Goal: Task Accomplishment & Management: Manage account settings

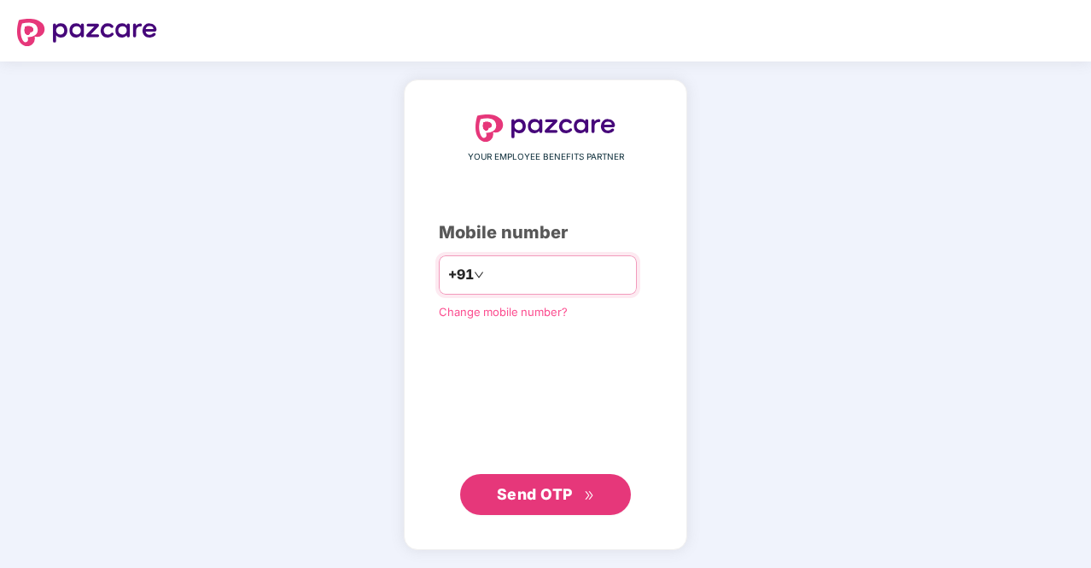
click at [531, 272] on input "number" at bounding box center [558, 274] width 140 height 27
type input "**********"
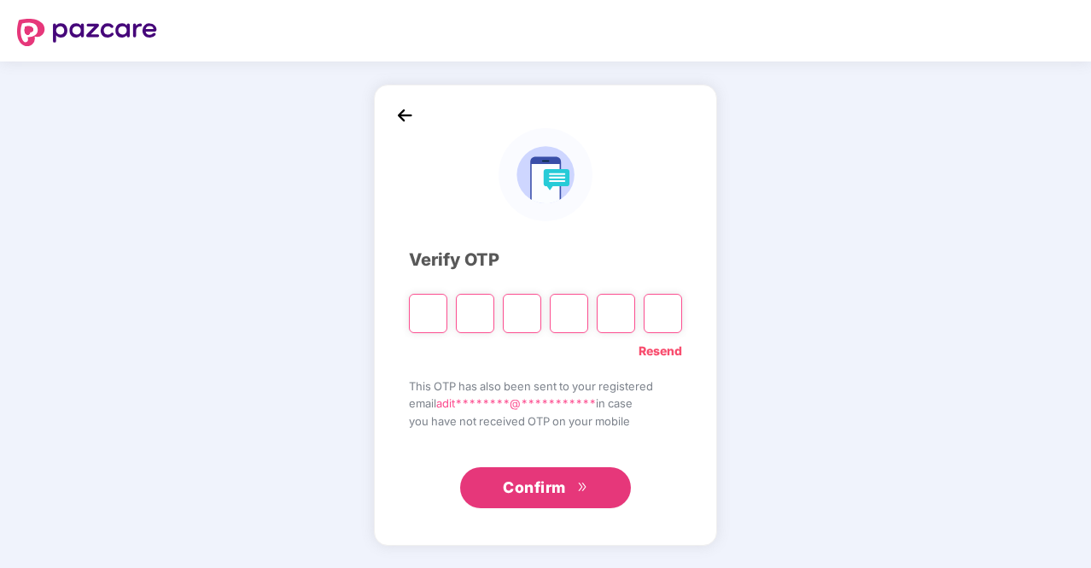
type input "*"
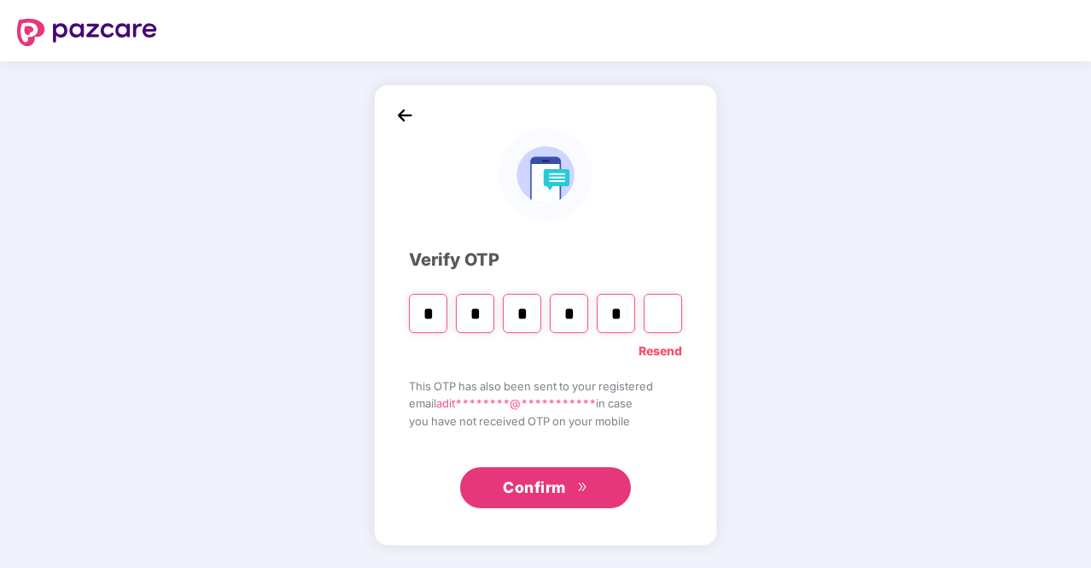
type input "*"
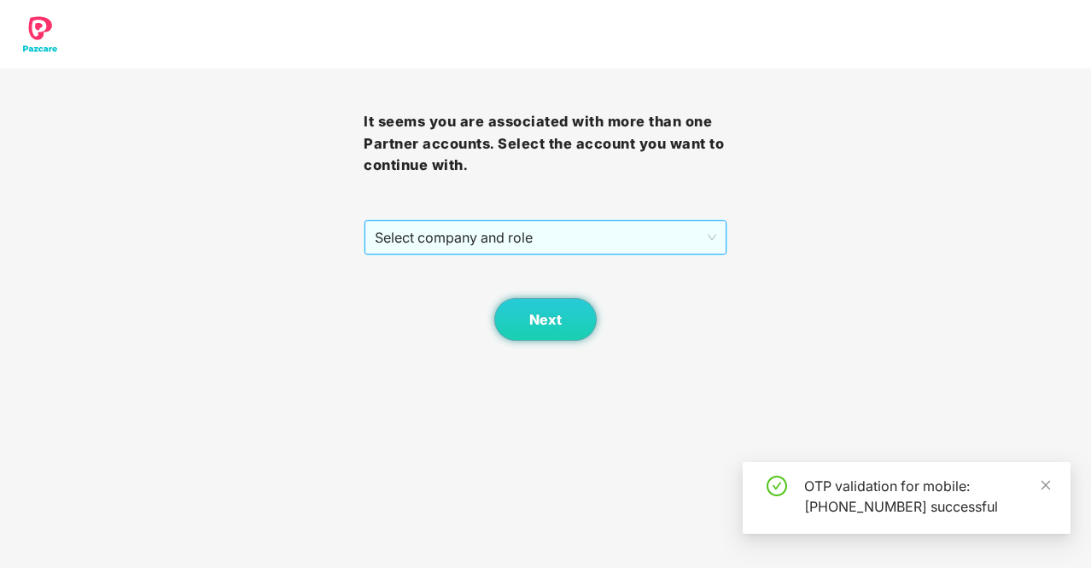
click at [598, 224] on span "Select company and role" at bounding box center [546, 237] width 342 height 32
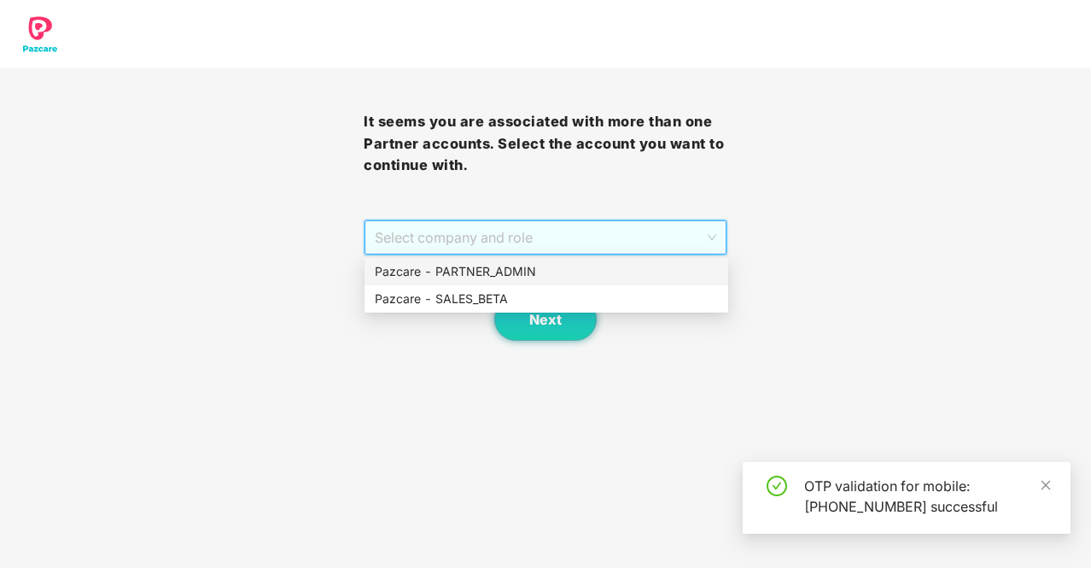
click at [602, 271] on div "Pazcare - PARTNER_ADMIN" at bounding box center [546, 271] width 343 height 19
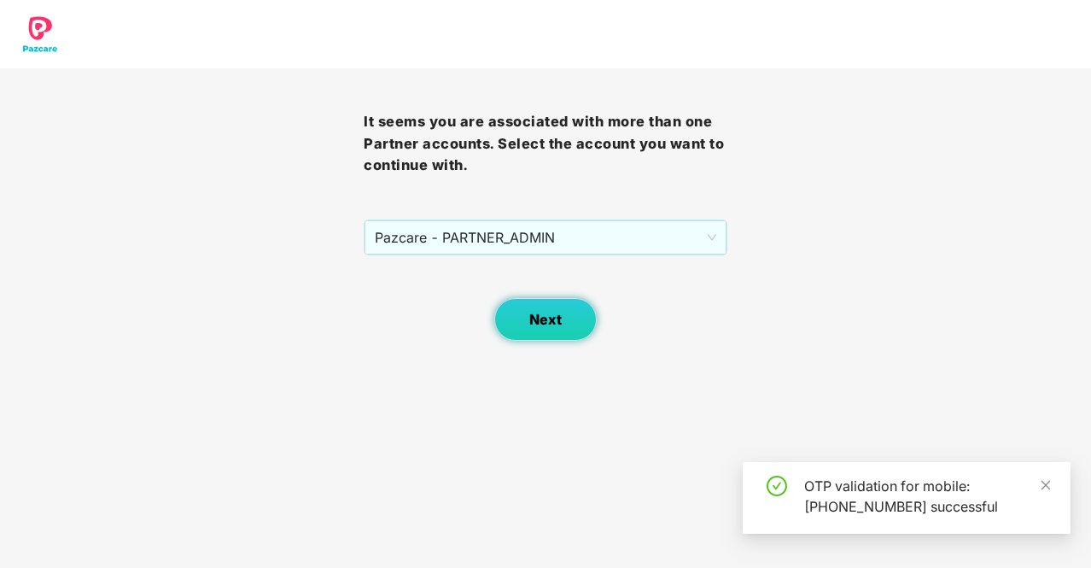
click at [529, 329] on button "Next" at bounding box center [545, 319] width 102 height 43
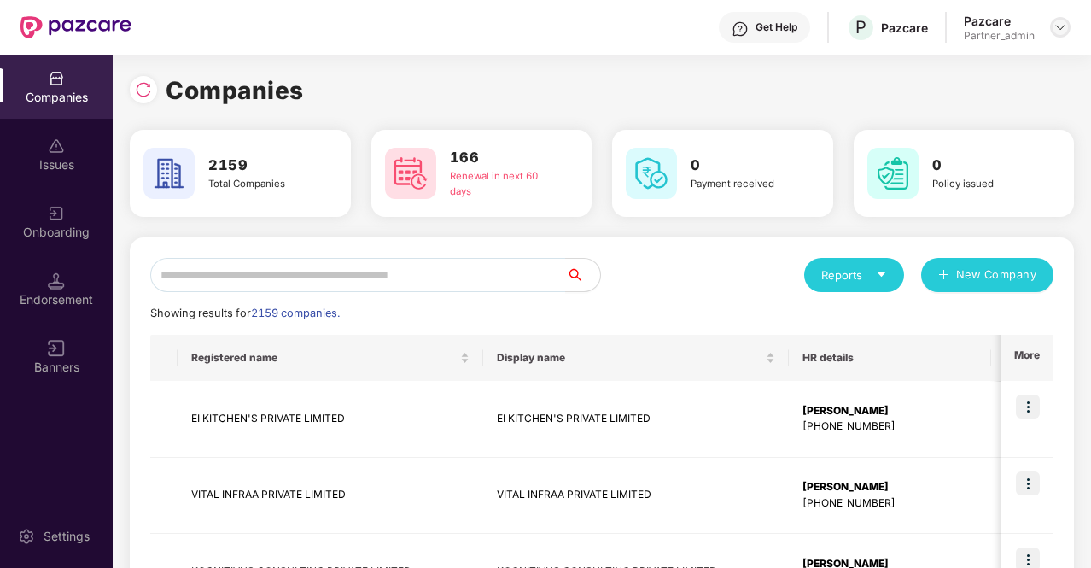
click at [1061, 32] on img at bounding box center [1061, 27] width 14 height 14
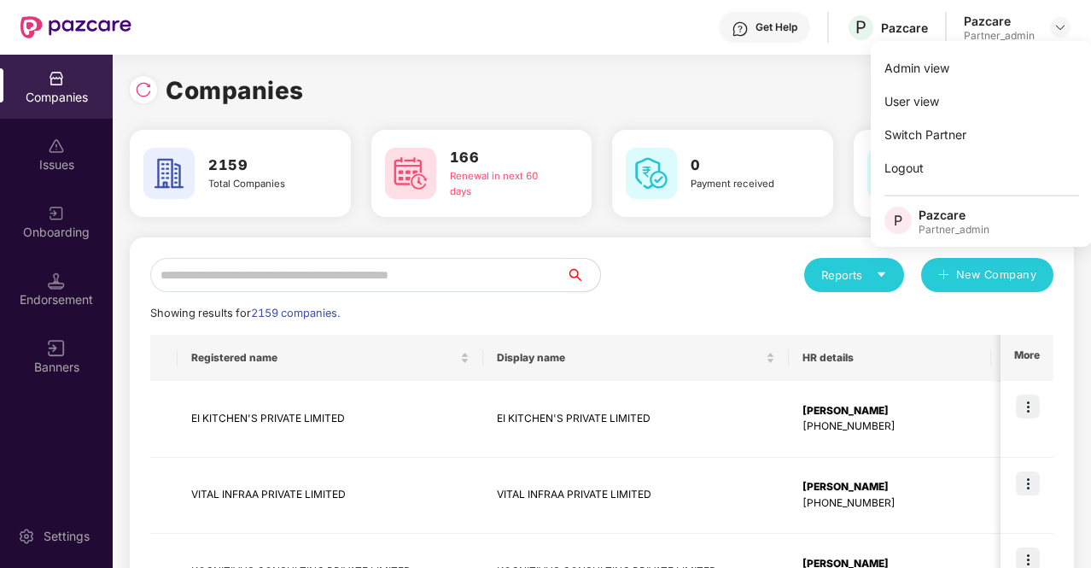
click at [324, 277] on input "text" at bounding box center [358, 275] width 416 height 34
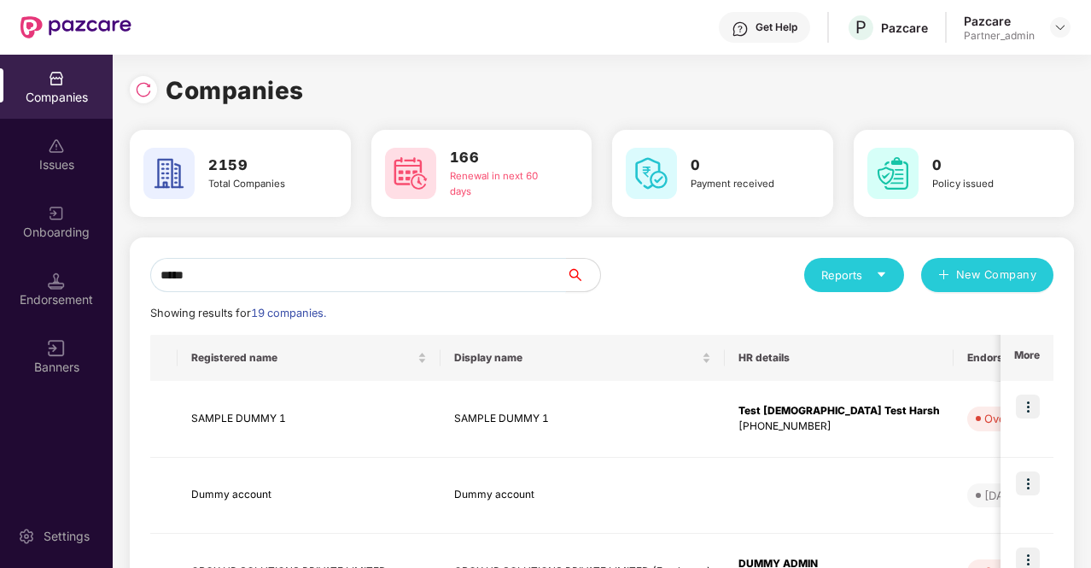
type input "*****"
click at [1032, 406] on img at bounding box center [1028, 406] width 24 height 24
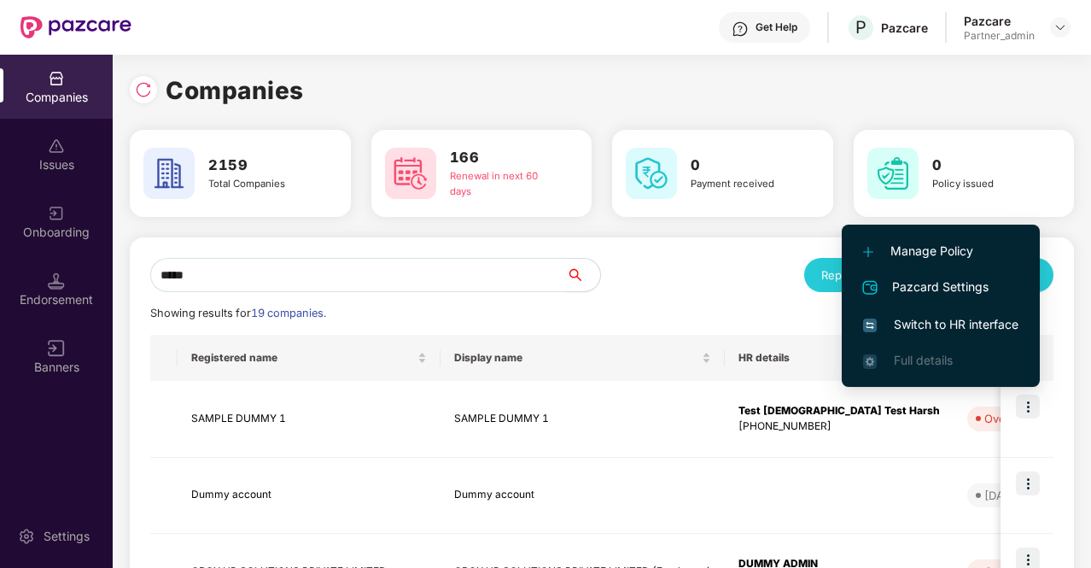
click at [949, 321] on span "Switch to HR interface" at bounding box center [940, 324] width 155 height 19
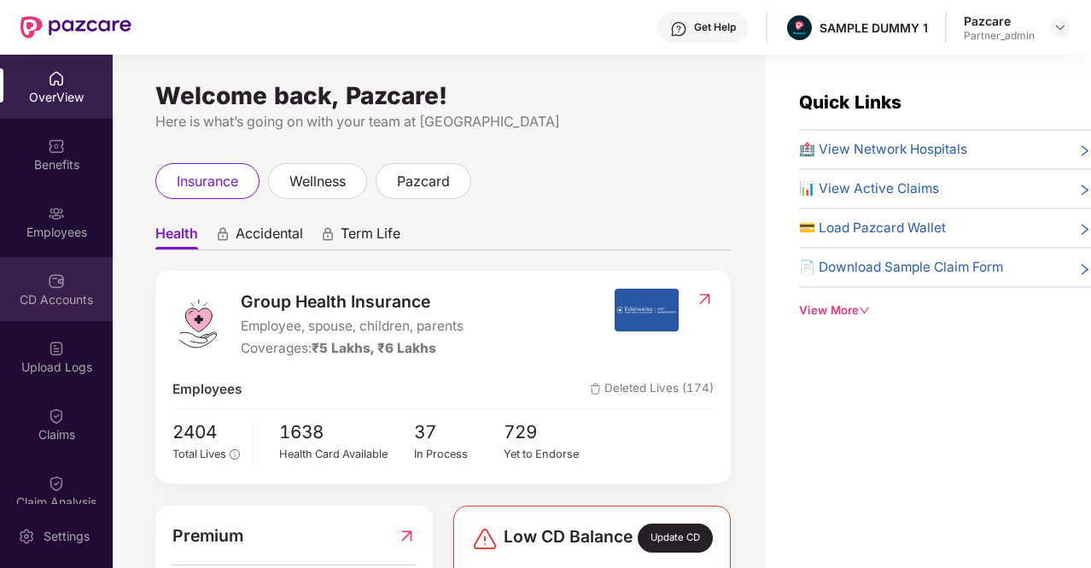
click at [50, 313] on div "CD Accounts" at bounding box center [56, 289] width 113 height 64
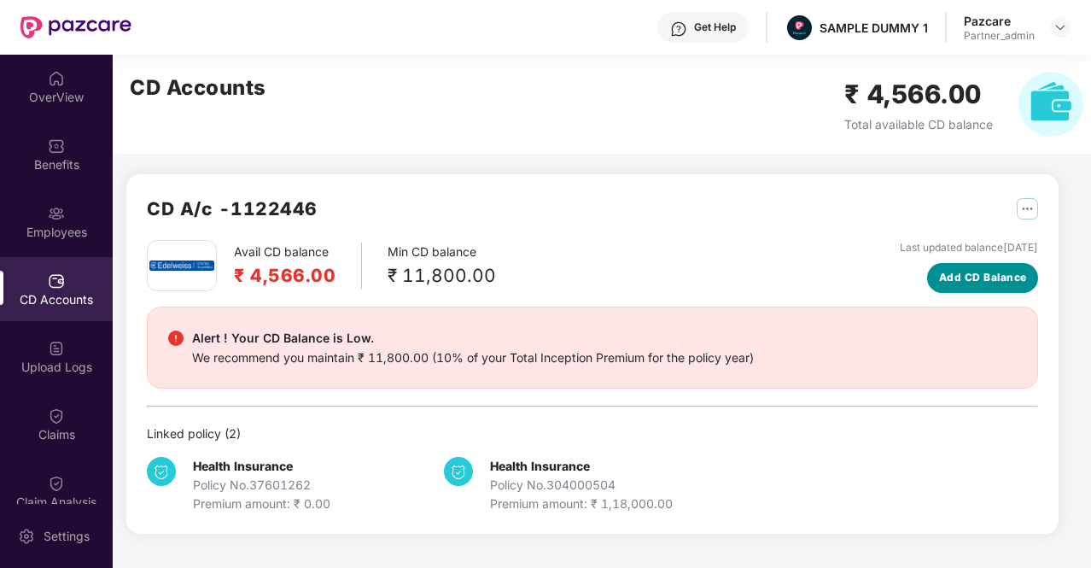
click at [997, 283] on span "Add CD Balance" at bounding box center [983, 278] width 88 height 16
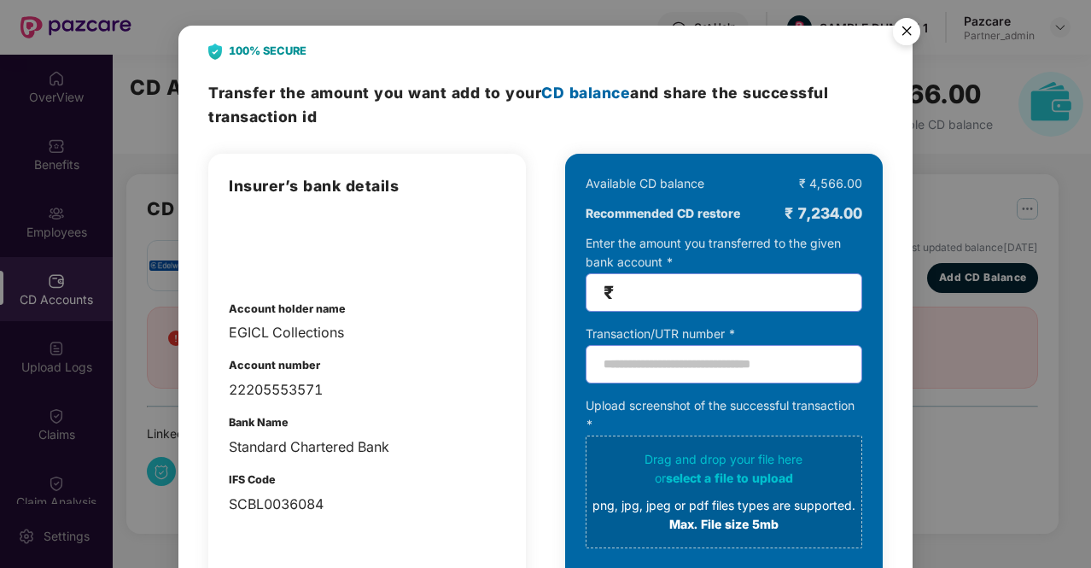
click at [902, 32] on img "Close" at bounding box center [907, 34] width 48 height 48
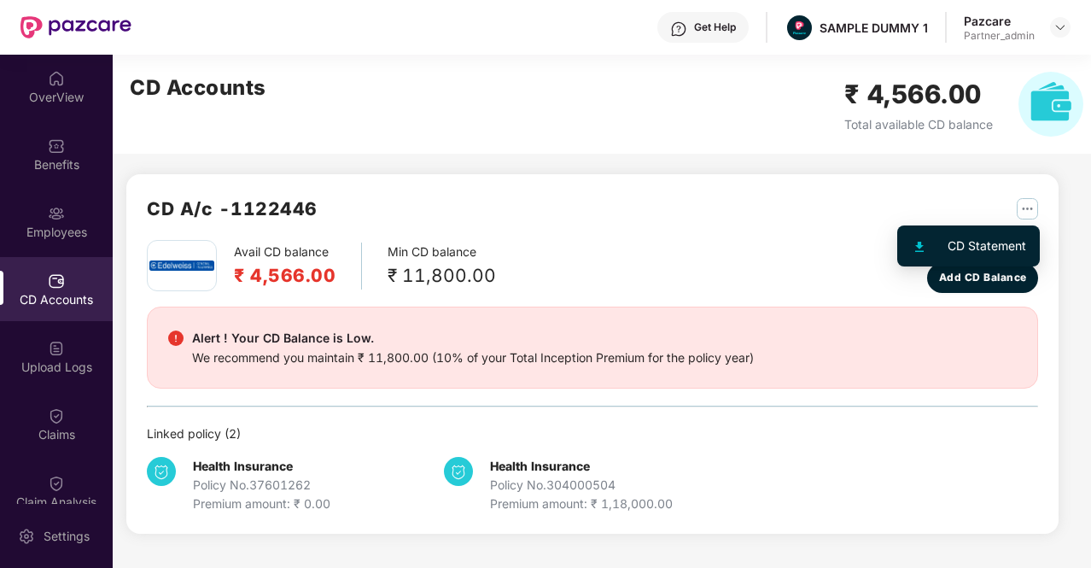
click at [1036, 210] on img "button" at bounding box center [1027, 208] width 21 height 21
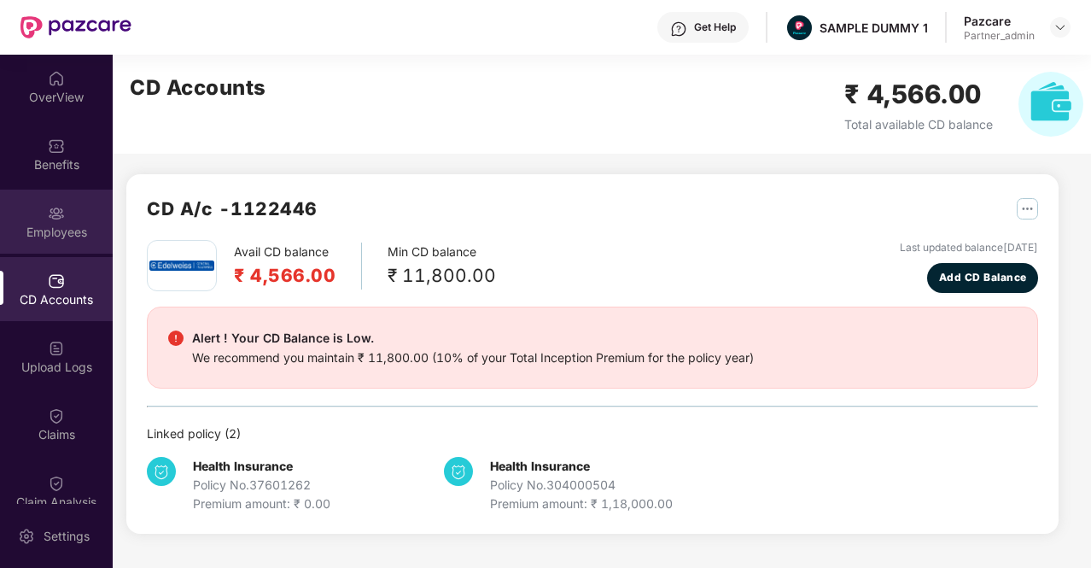
click at [57, 212] on img at bounding box center [56, 213] width 17 height 17
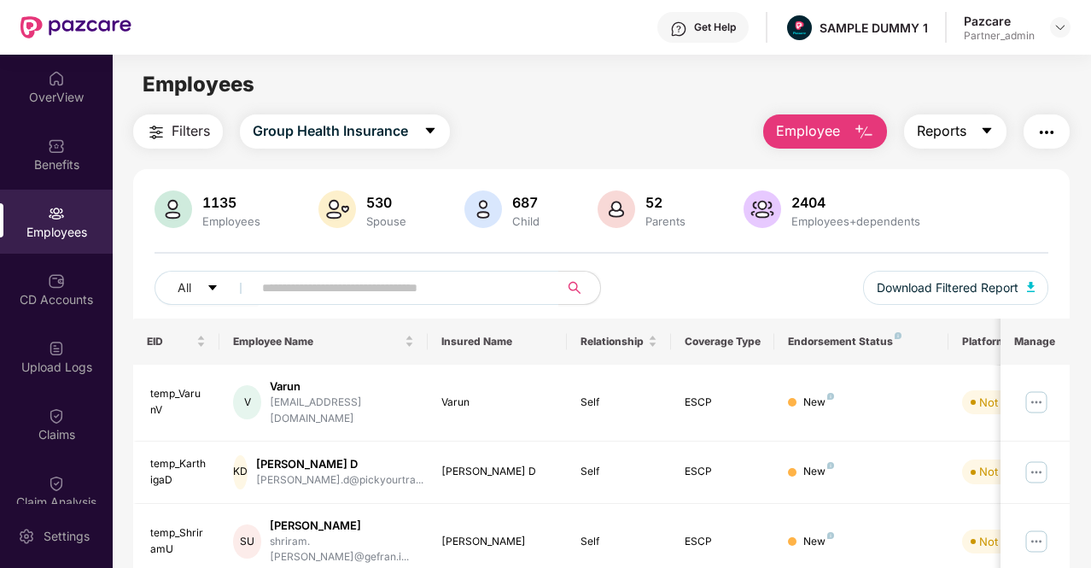
click at [991, 133] on icon "caret-down" at bounding box center [987, 131] width 14 height 14
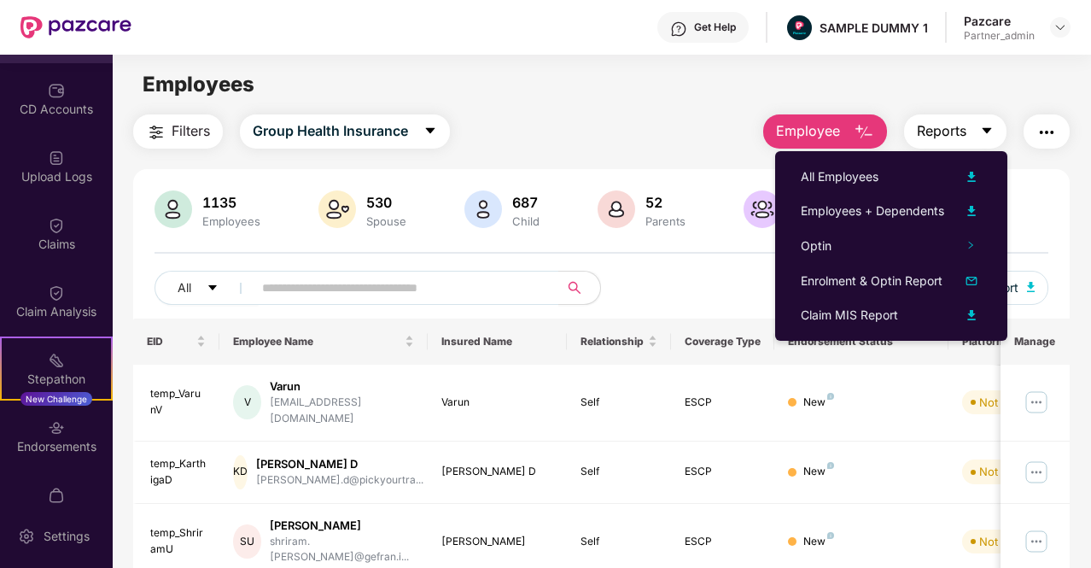
scroll to position [203, 0]
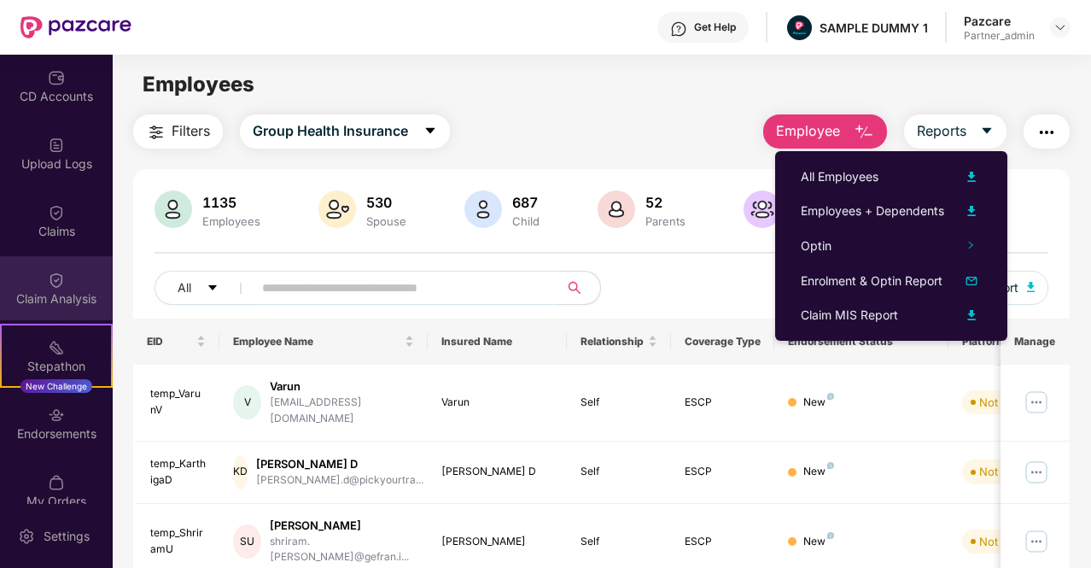
click at [52, 292] on div "Claim Analysis" at bounding box center [56, 298] width 113 height 17
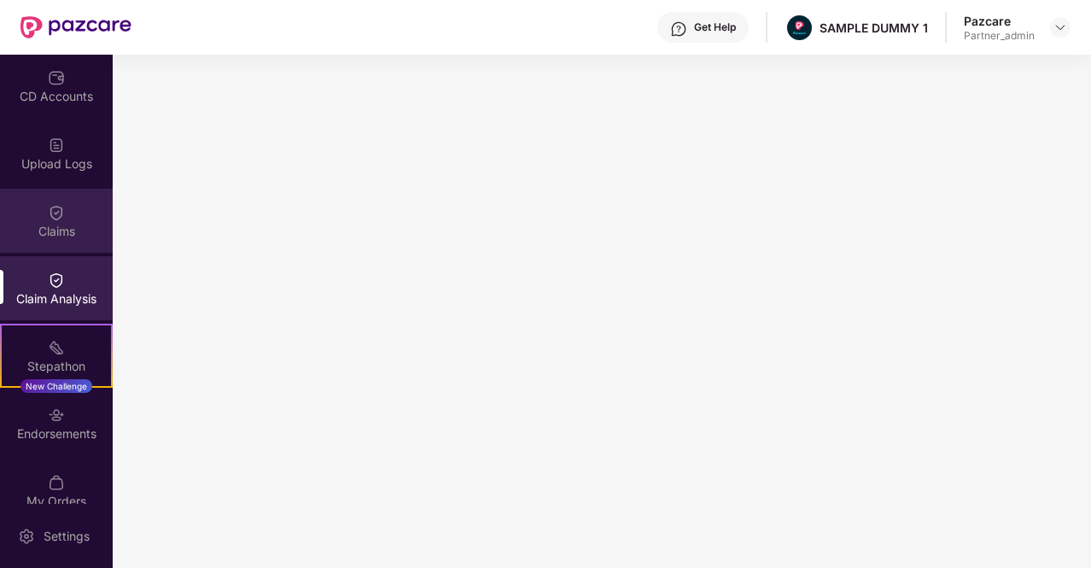
click at [48, 210] on img at bounding box center [56, 212] width 17 height 17
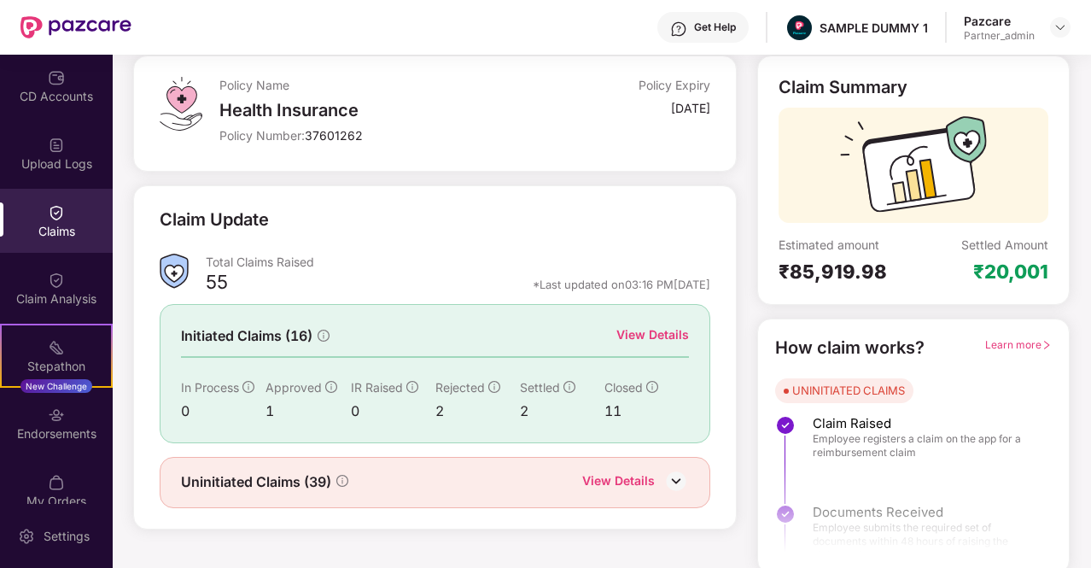
scroll to position [97, 0]
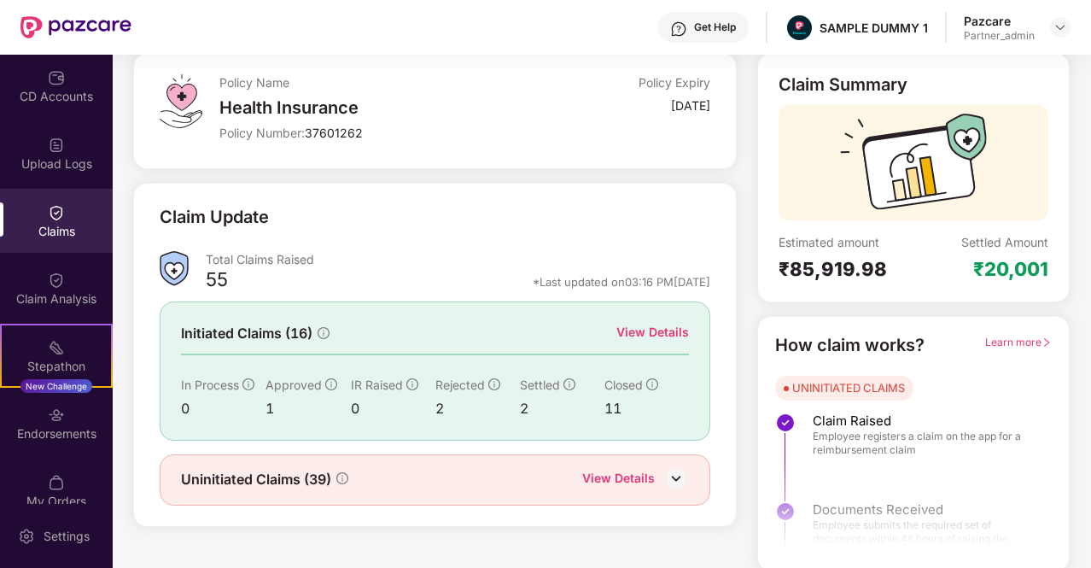
click at [634, 333] on div "View Details" at bounding box center [653, 332] width 73 height 19
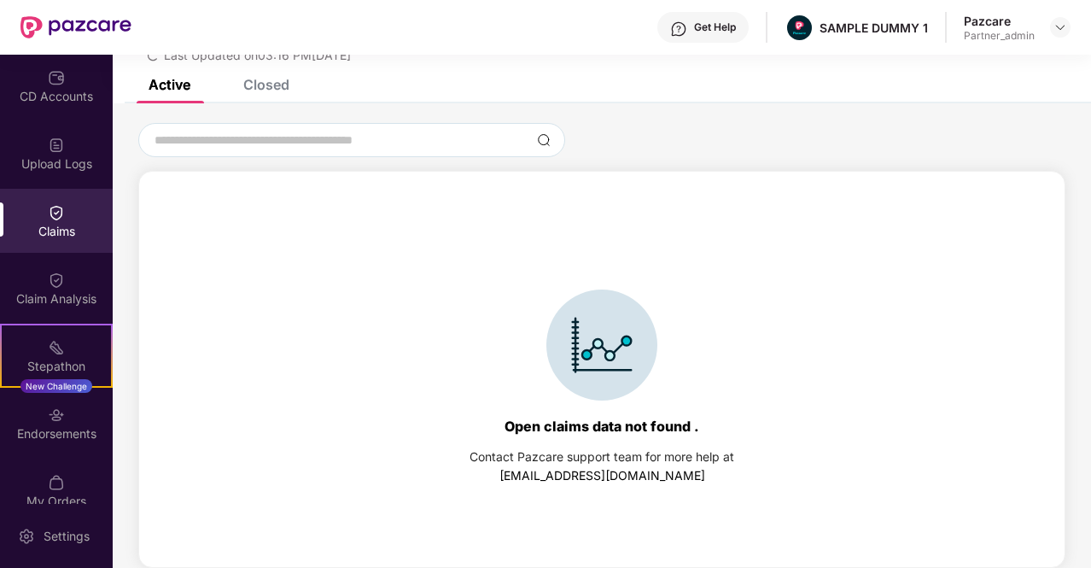
click at [272, 81] on div "Closed" at bounding box center [266, 84] width 46 height 17
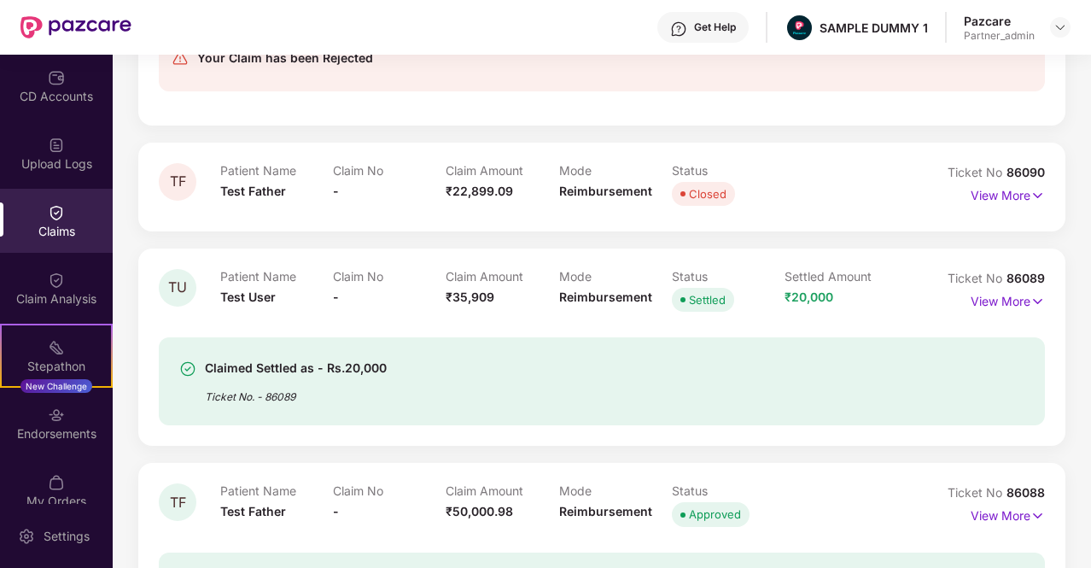
scroll to position [1298, 0]
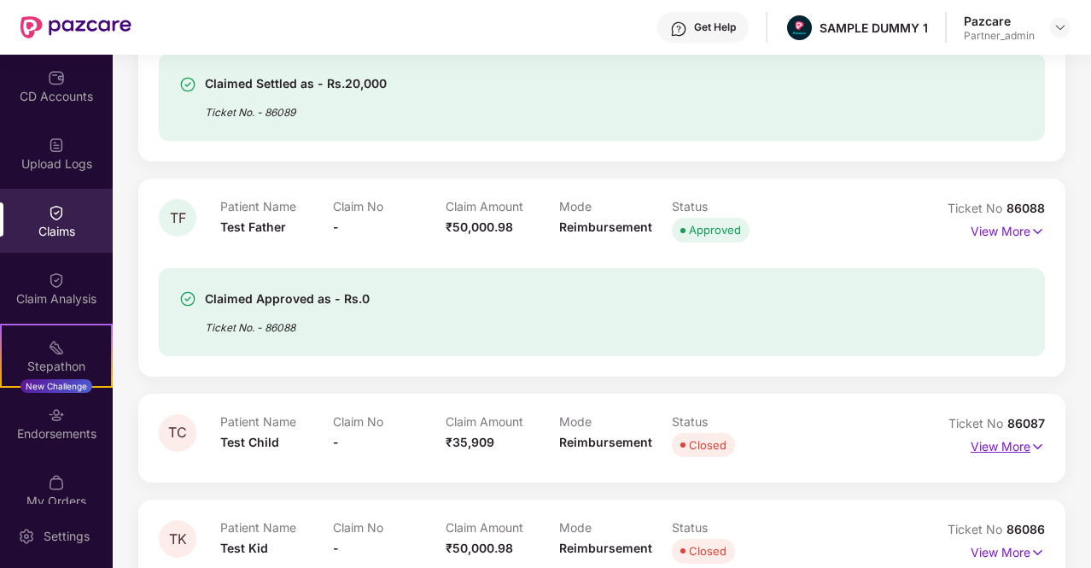
click at [979, 443] on p "View More" at bounding box center [1008, 444] width 74 height 23
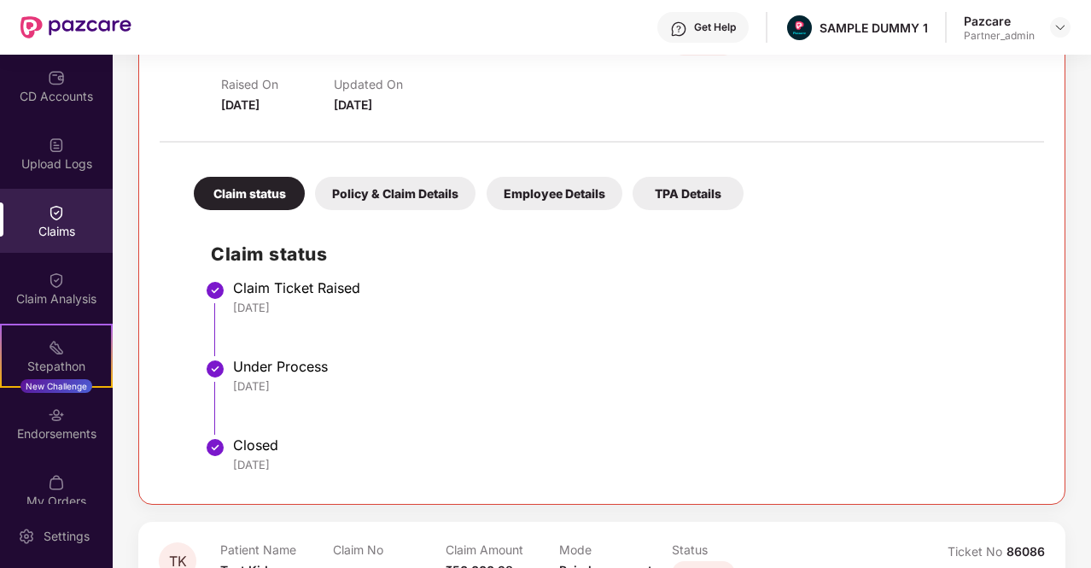
scroll to position [1734, 0]
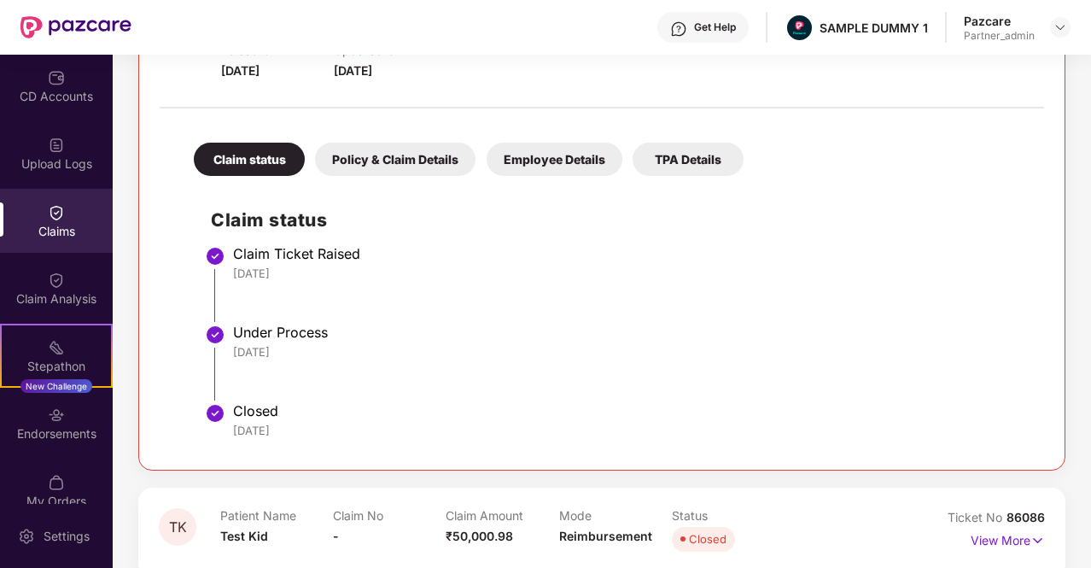
click at [380, 157] on div "Policy & Claim Details" at bounding box center [395, 159] width 161 height 33
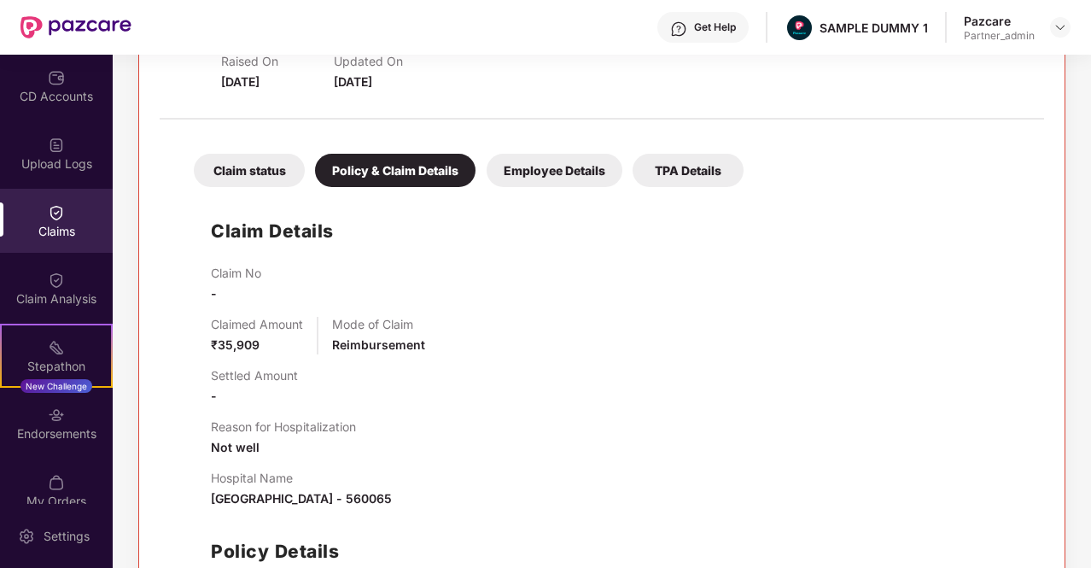
scroll to position [1722, 0]
click at [595, 167] on div "Employee Details" at bounding box center [555, 171] width 136 height 33
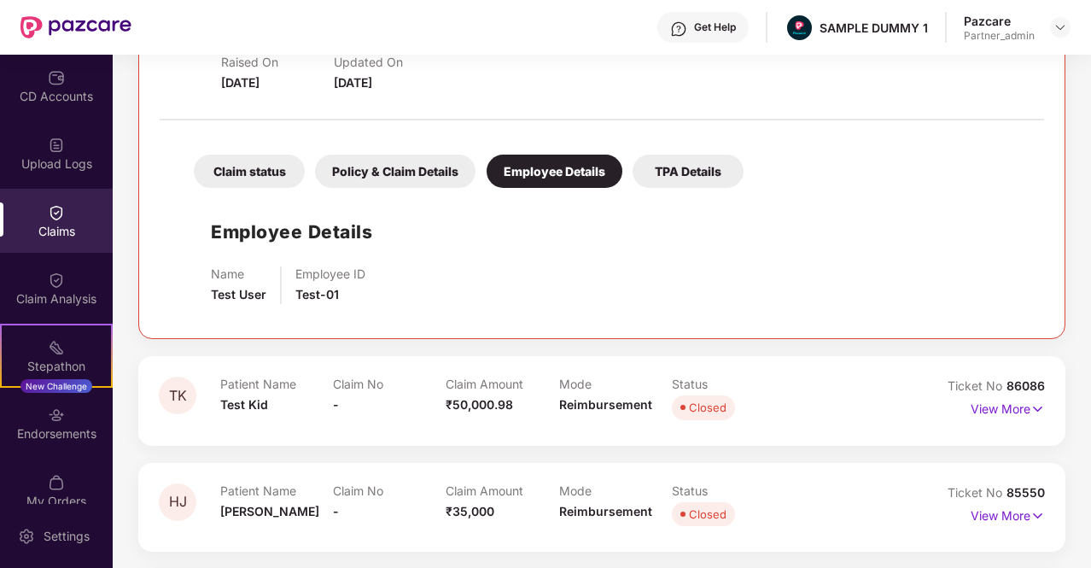
click at [687, 169] on div "TPA Details" at bounding box center [688, 171] width 111 height 33
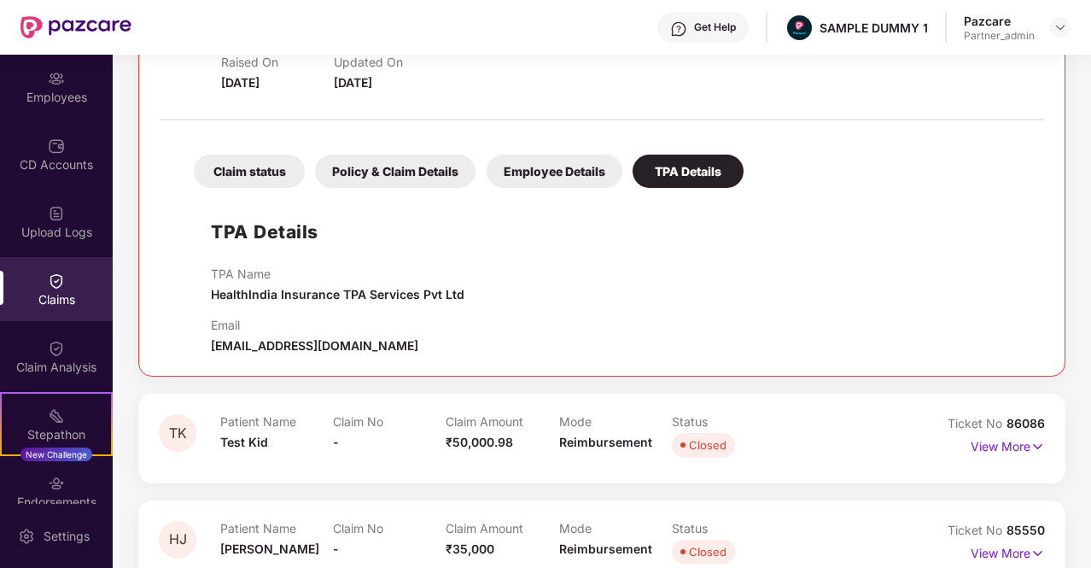
scroll to position [0, 0]
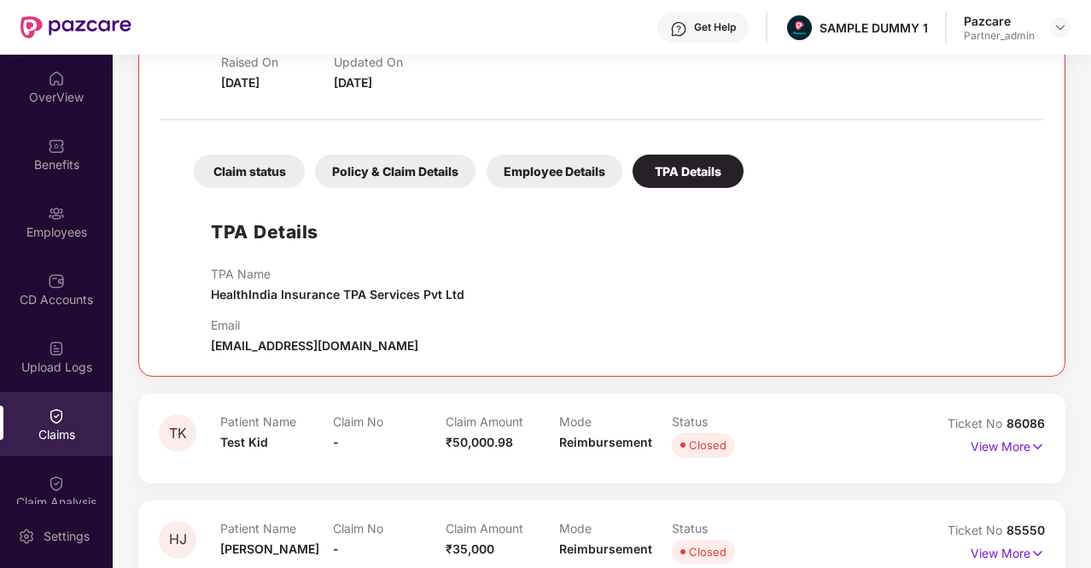
click at [68, 413] on div "Claims" at bounding box center [56, 424] width 113 height 64
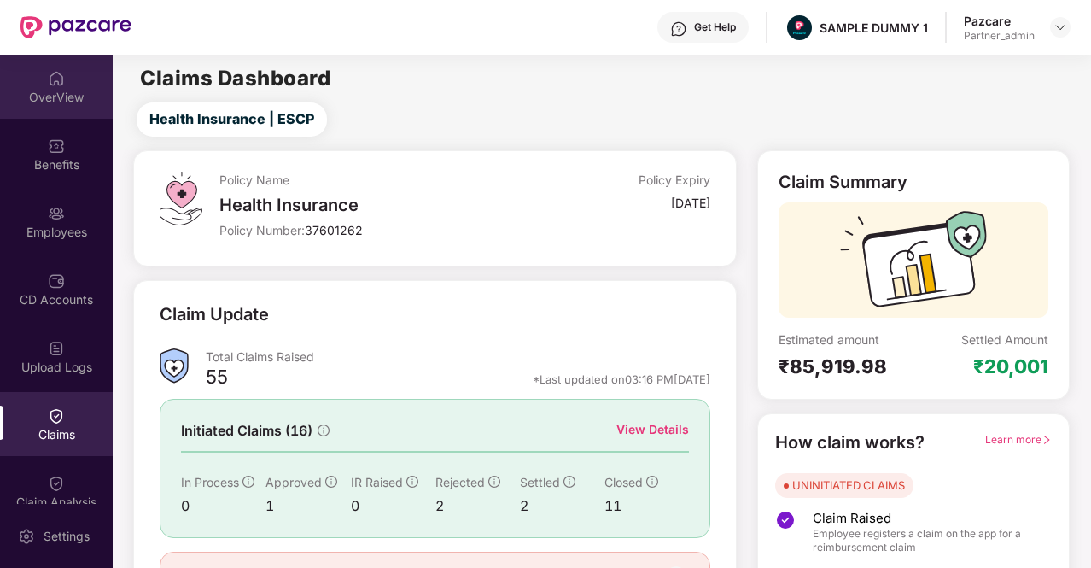
click at [64, 102] on div "OverView" at bounding box center [56, 97] width 113 height 17
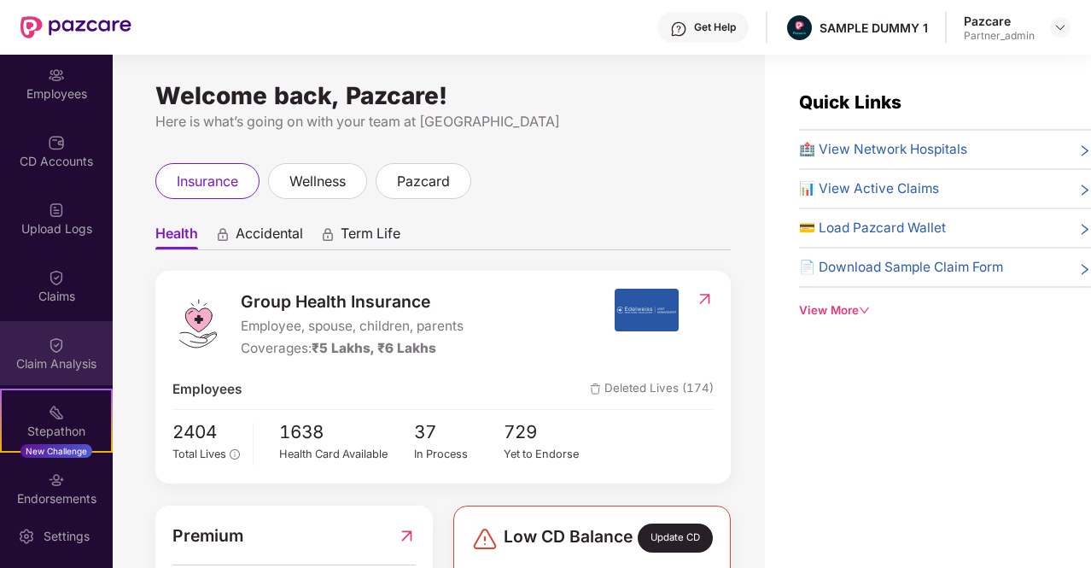
scroll to position [139, 0]
click at [42, 336] on div "Claim Analysis" at bounding box center [56, 352] width 113 height 64
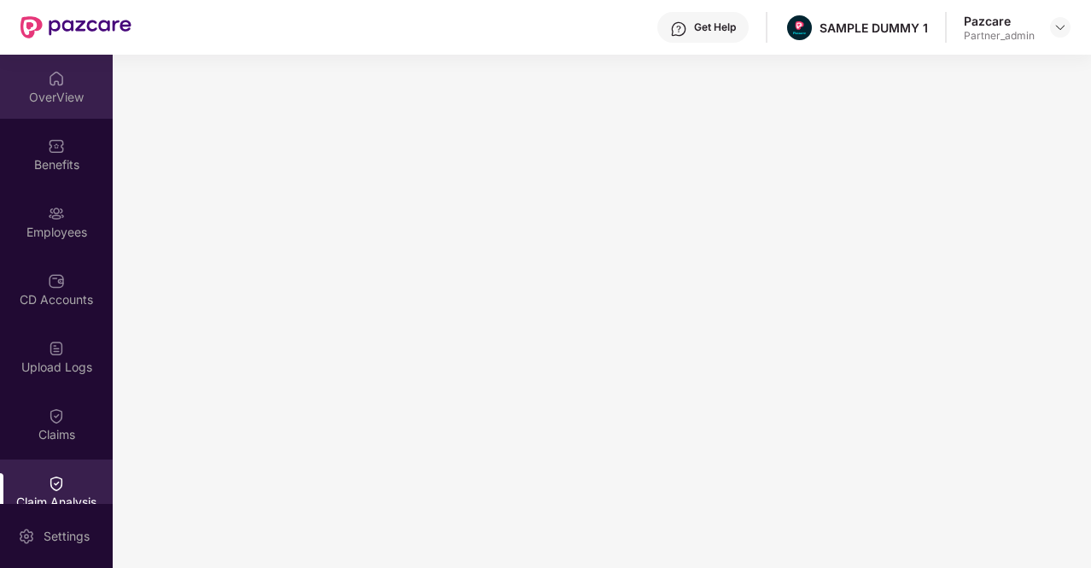
click at [46, 89] on div "OverView" at bounding box center [56, 97] width 113 height 17
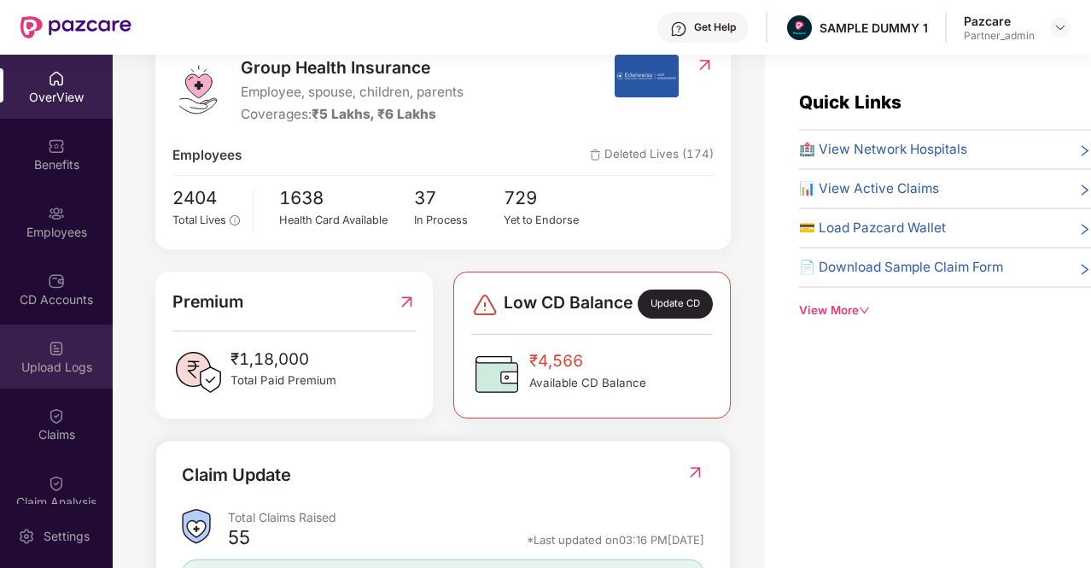
scroll to position [293, 0]
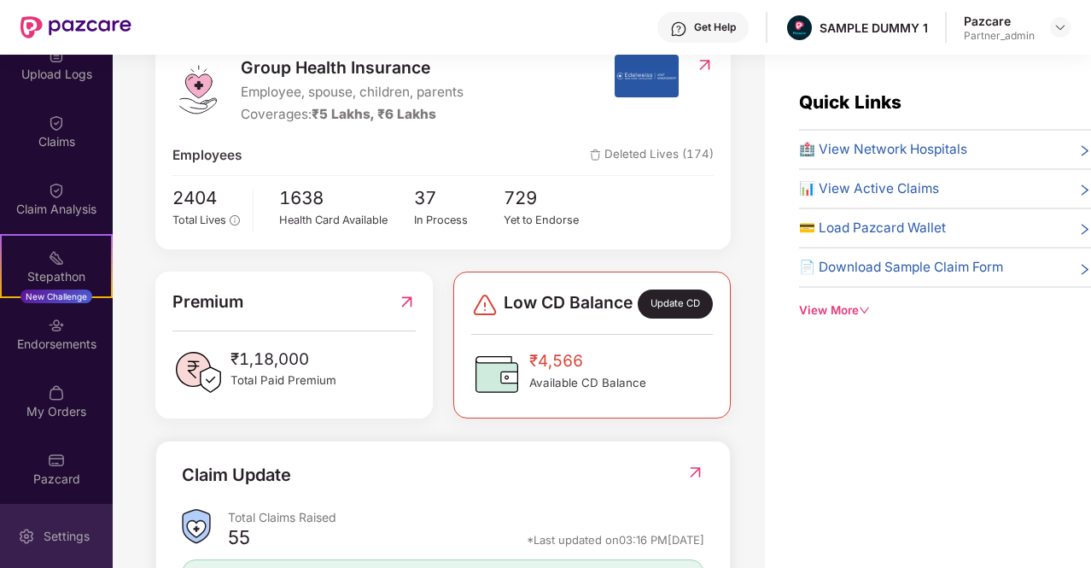
click at [79, 548] on div "Settings" at bounding box center [56, 536] width 113 height 64
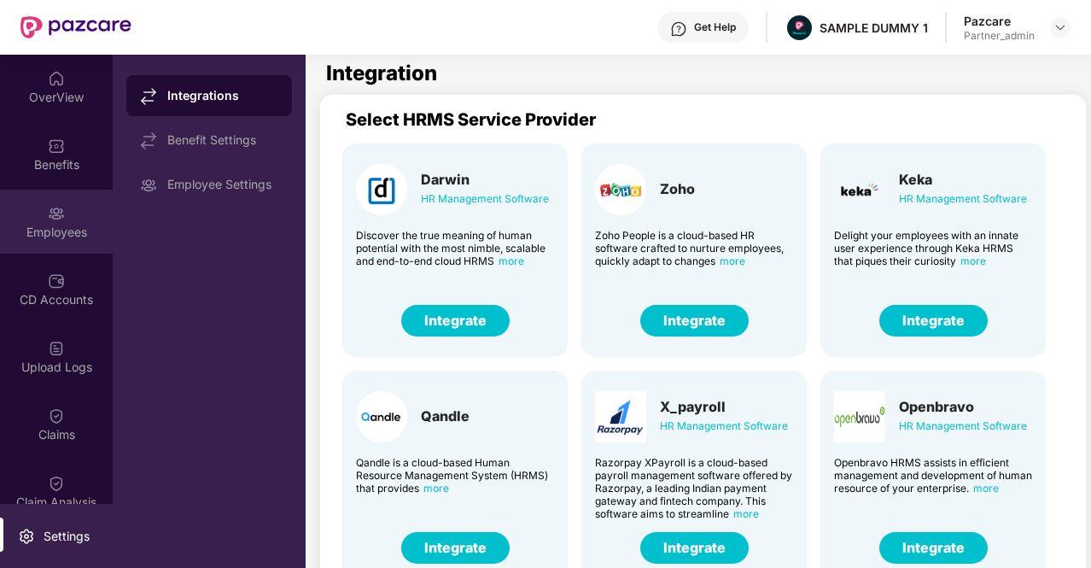
click at [48, 217] on img at bounding box center [56, 213] width 17 height 17
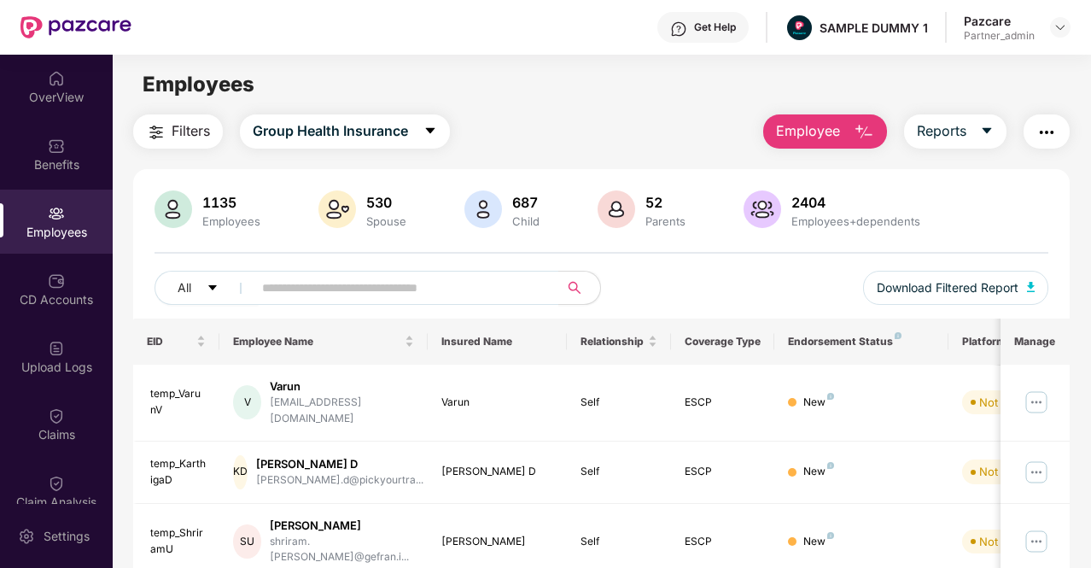
click at [857, 134] on img "button" at bounding box center [864, 132] width 20 height 20
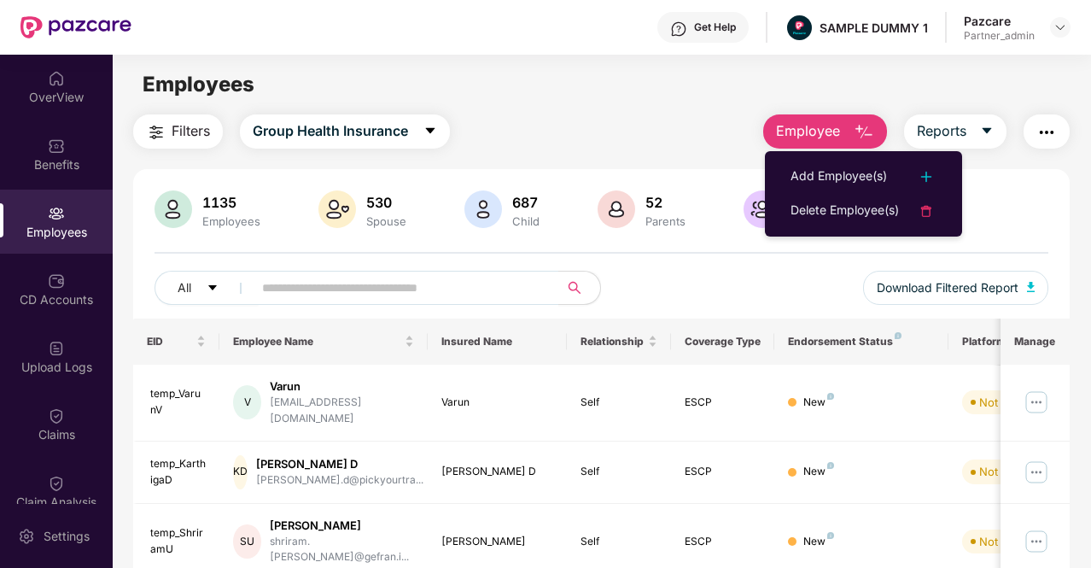
click at [857, 134] on img "button" at bounding box center [864, 132] width 20 height 20
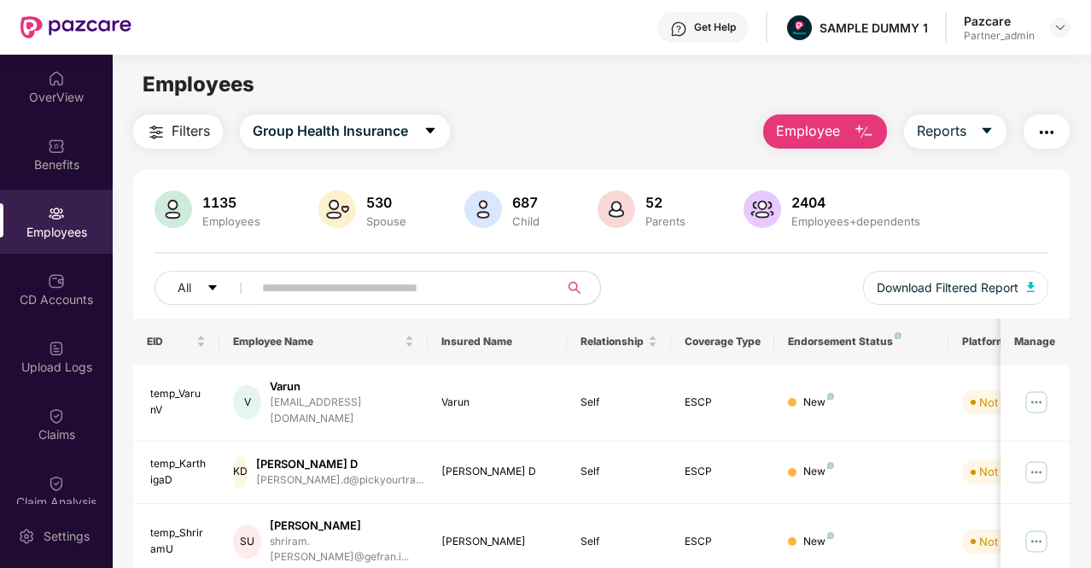
click at [823, 140] on span "Employee" at bounding box center [808, 130] width 64 height 21
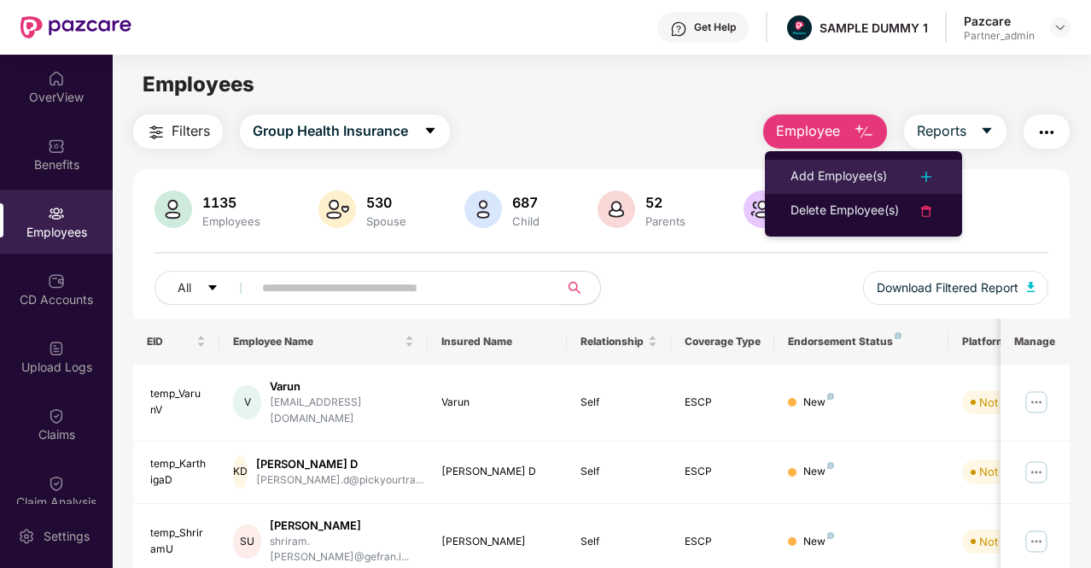
click at [891, 183] on div "Add Employee(s)" at bounding box center [864, 177] width 146 height 20
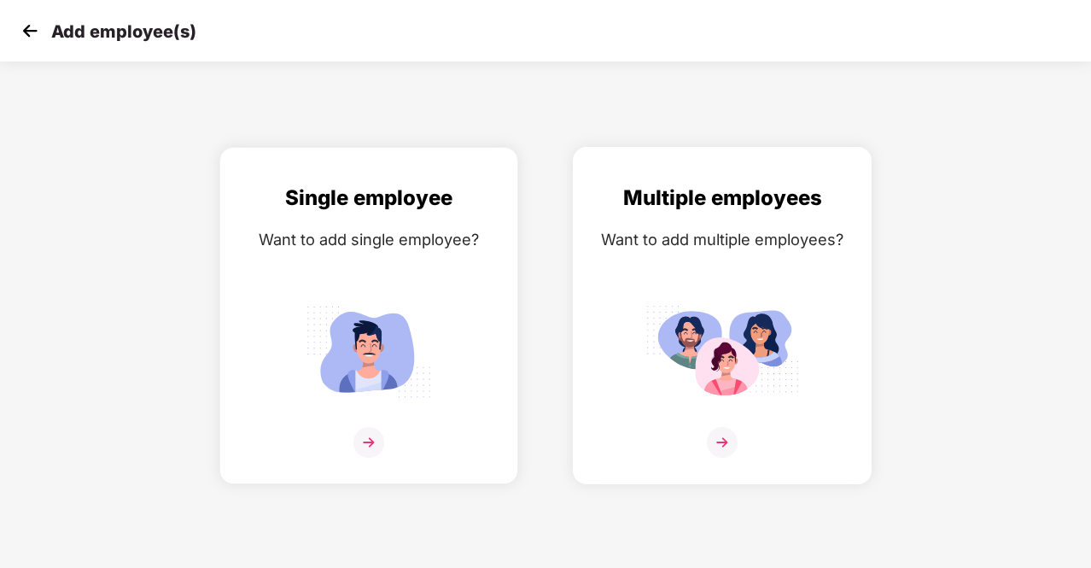
click at [714, 394] on img at bounding box center [723, 351] width 154 height 107
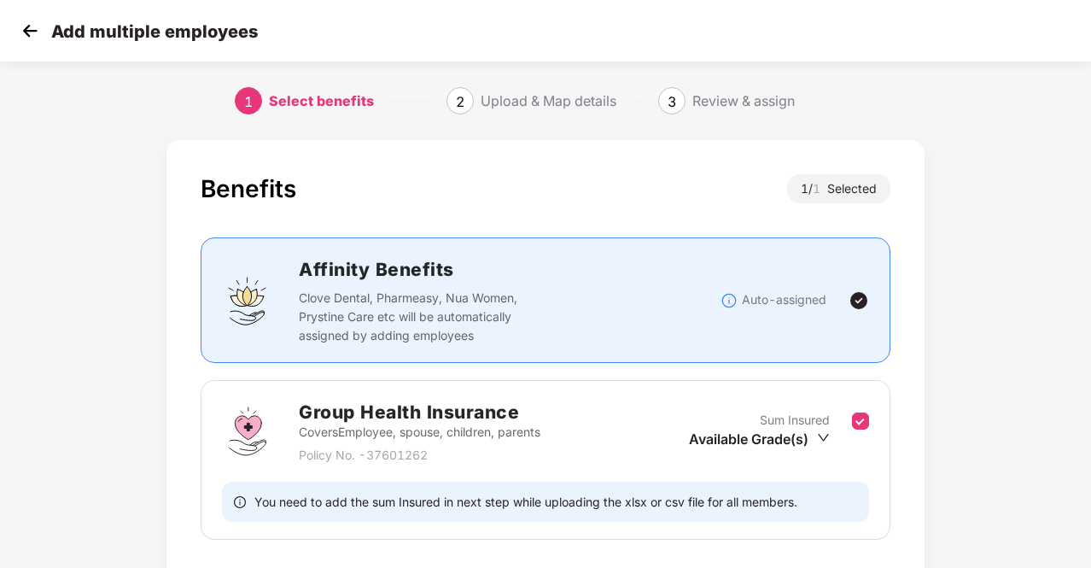
scroll to position [120, 0]
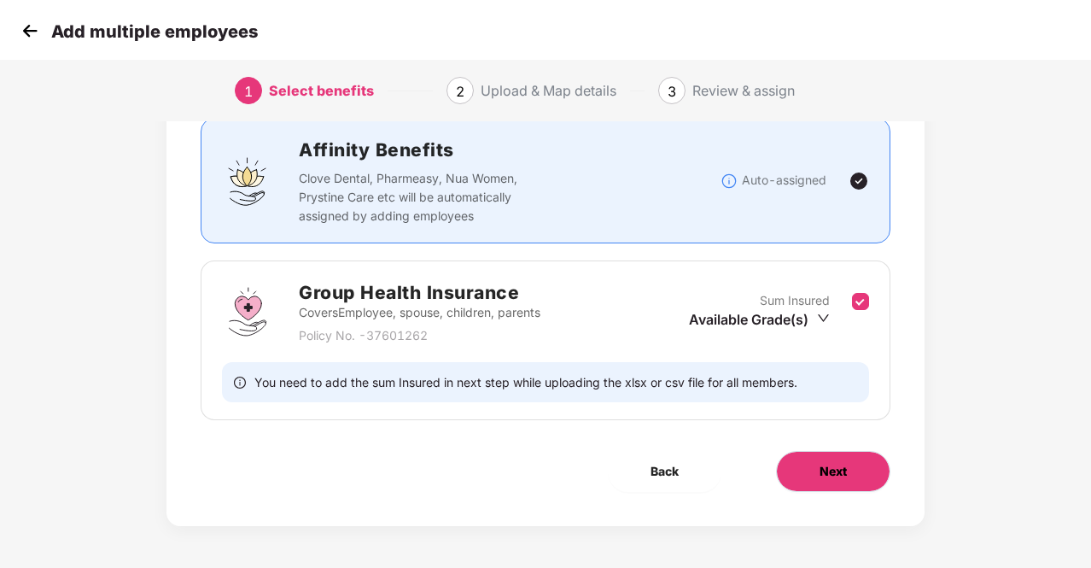
click at [835, 458] on button "Next" at bounding box center [833, 471] width 114 height 41
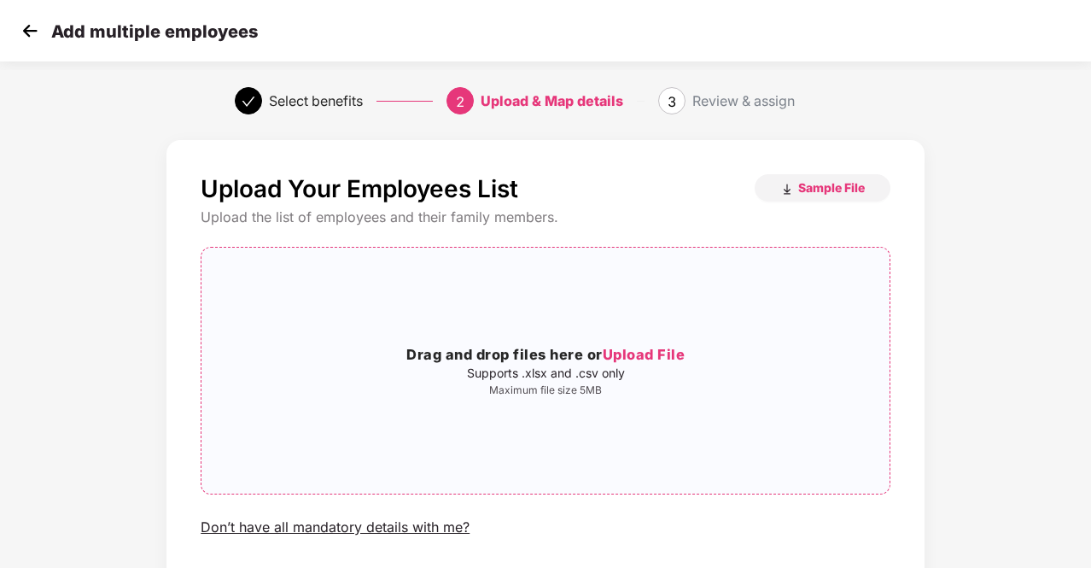
scroll to position [118, 0]
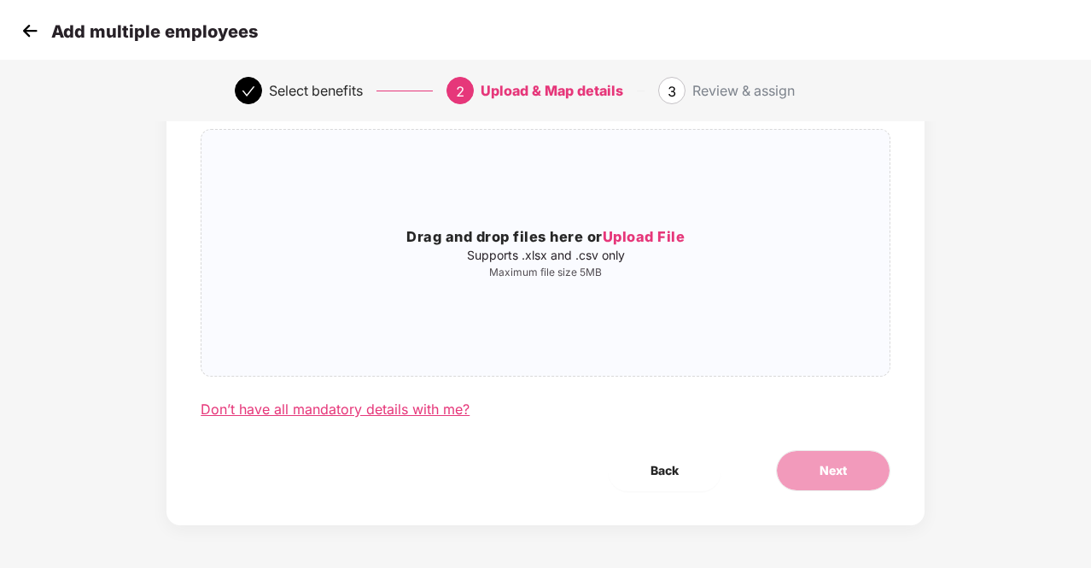
click at [341, 410] on div "Don’t have all mandatory details with me?" at bounding box center [335, 409] width 269 height 18
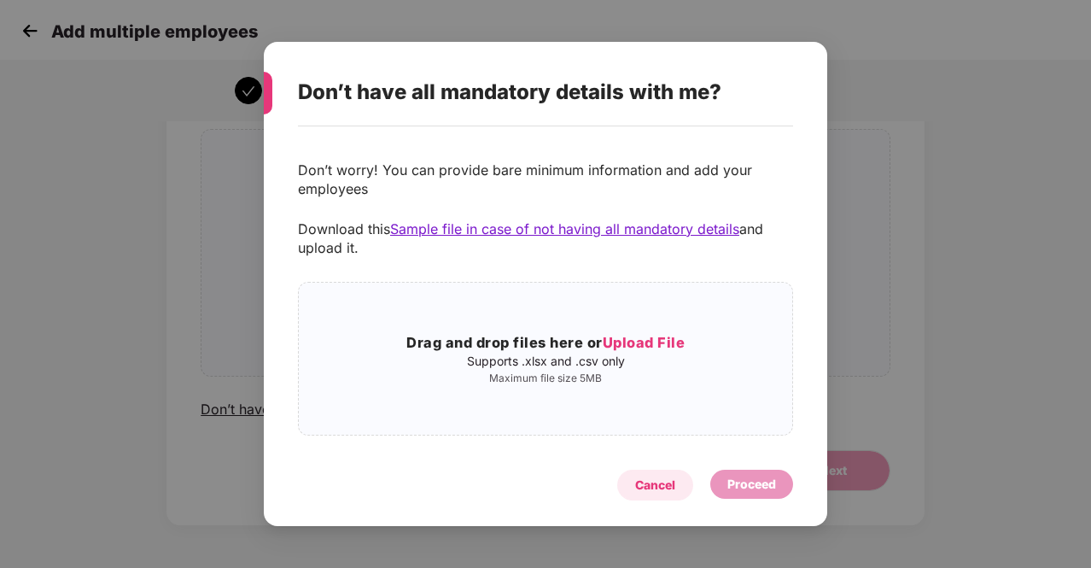
click at [665, 491] on div "Cancel" at bounding box center [655, 485] width 40 height 19
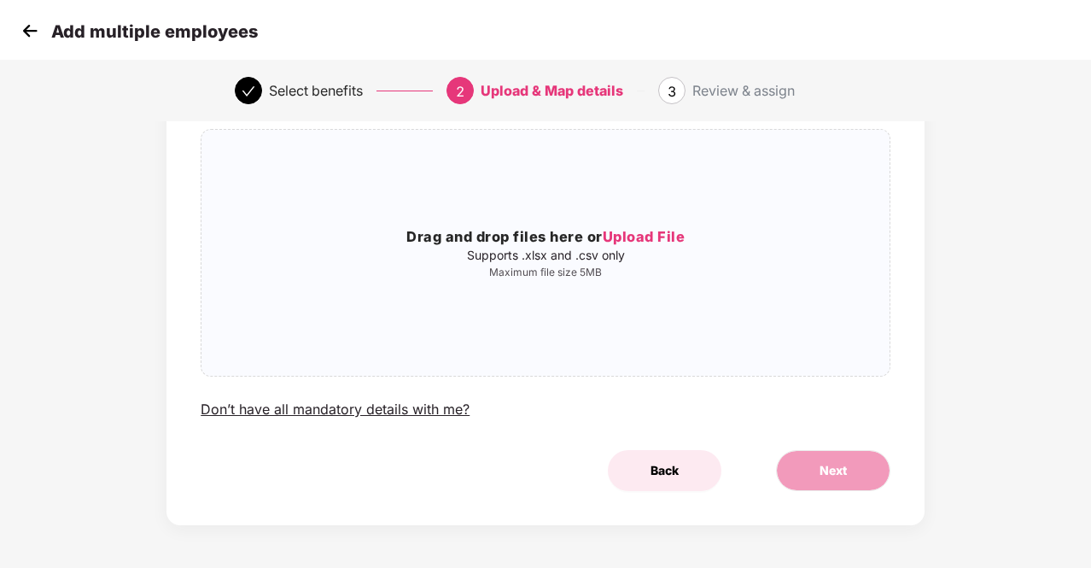
click at [652, 463] on span "Back" at bounding box center [665, 470] width 28 height 19
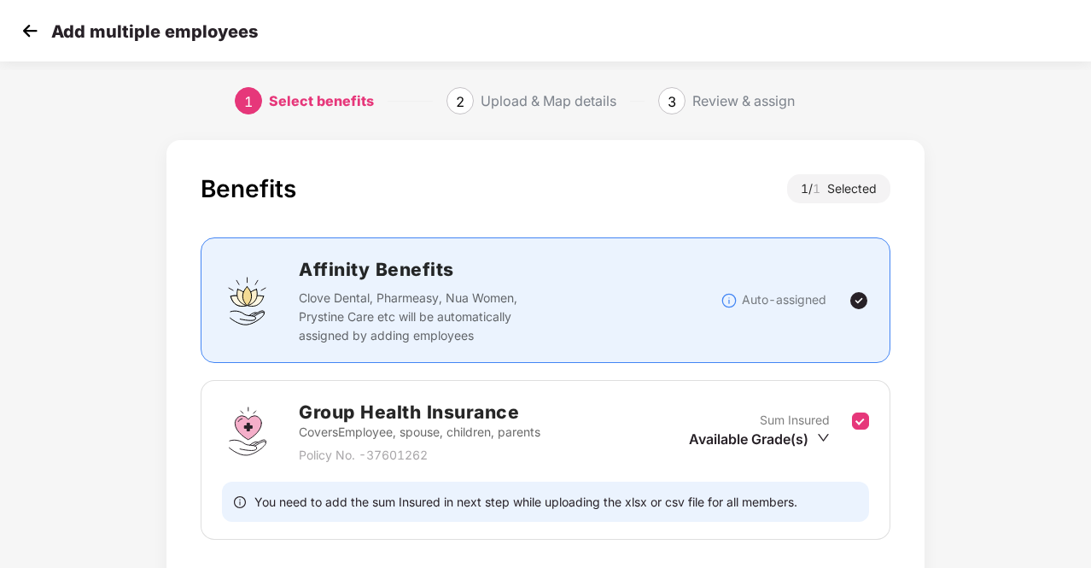
scroll to position [120, 0]
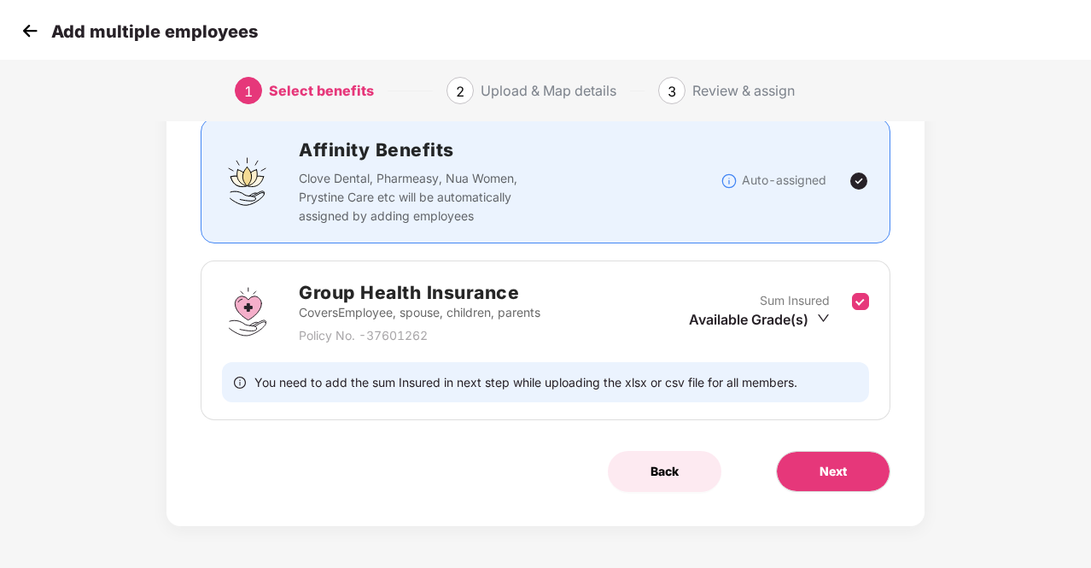
click at [663, 469] on span "Back" at bounding box center [665, 471] width 28 height 19
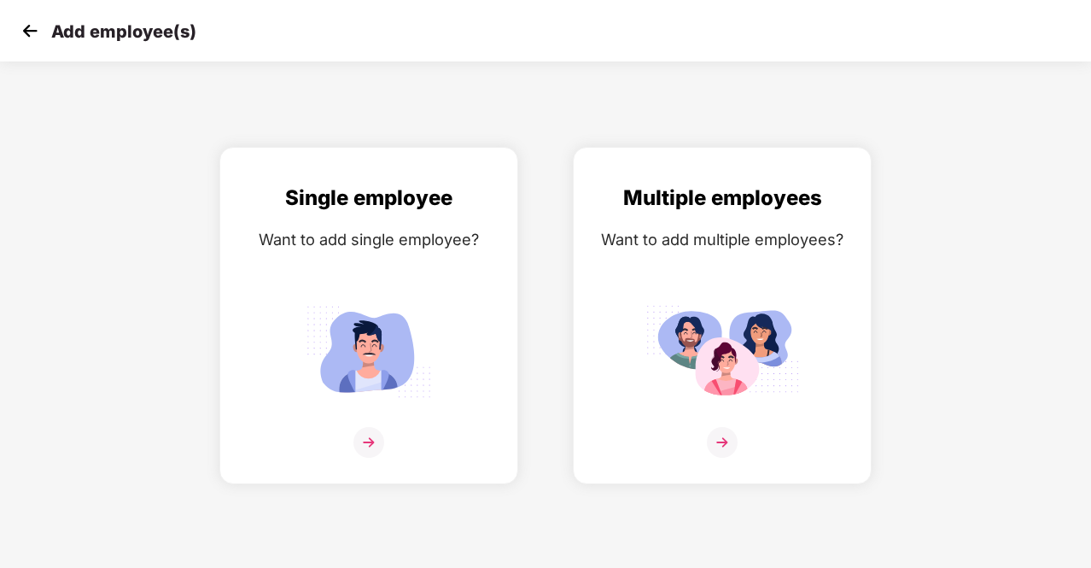
click at [27, 38] on img at bounding box center [30, 31] width 26 height 26
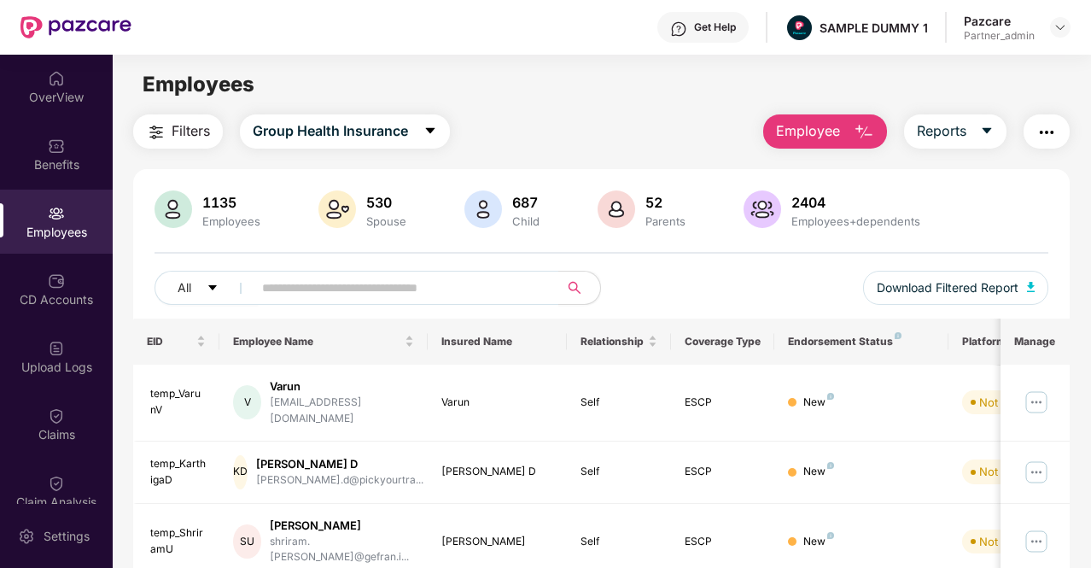
click at [168, 137] on button "Filters" at bounding box center [178, 131] width 90 height 34
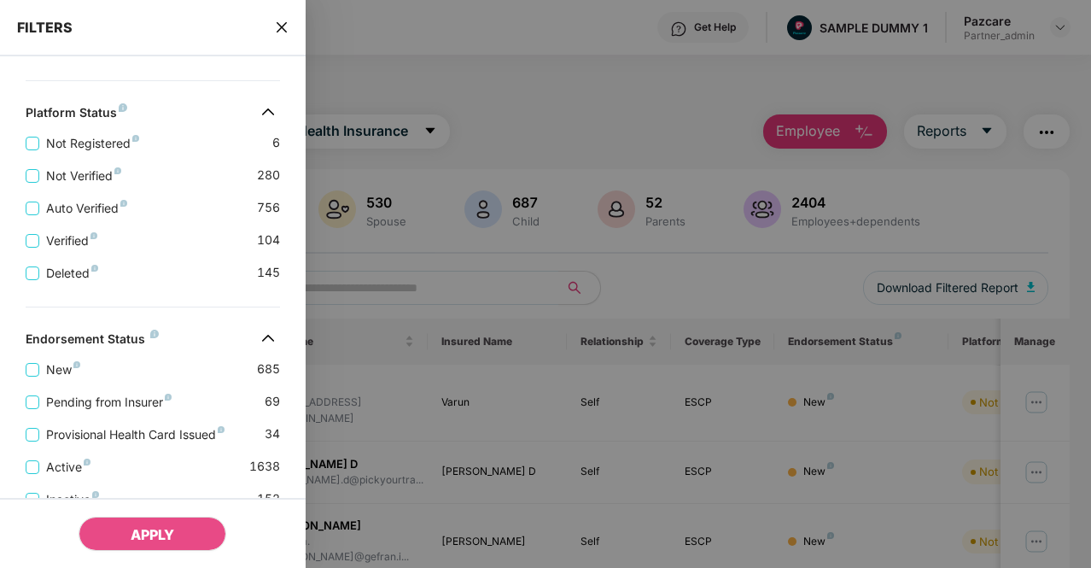
scroll to position [510, 0]
click at [558, 120] on div at bounding box center [545, 284] width 1091 height 568
click at [283, 23] on icon "close" at bounding box center [282, 27] width 14 height 14
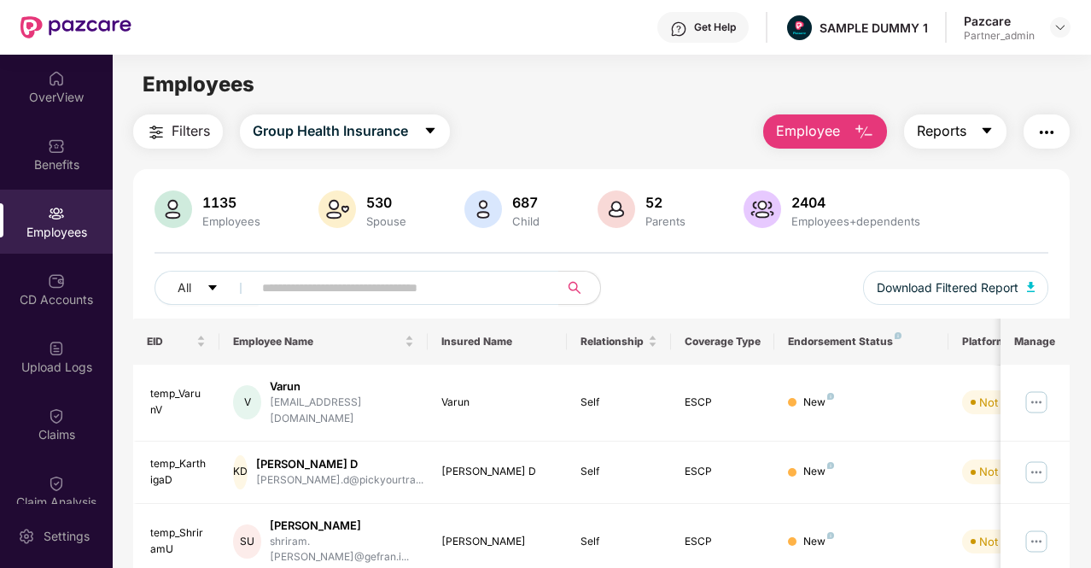
click at [973, 137] on button "Reports" at bounding box center [955, 131] width 102 height 34
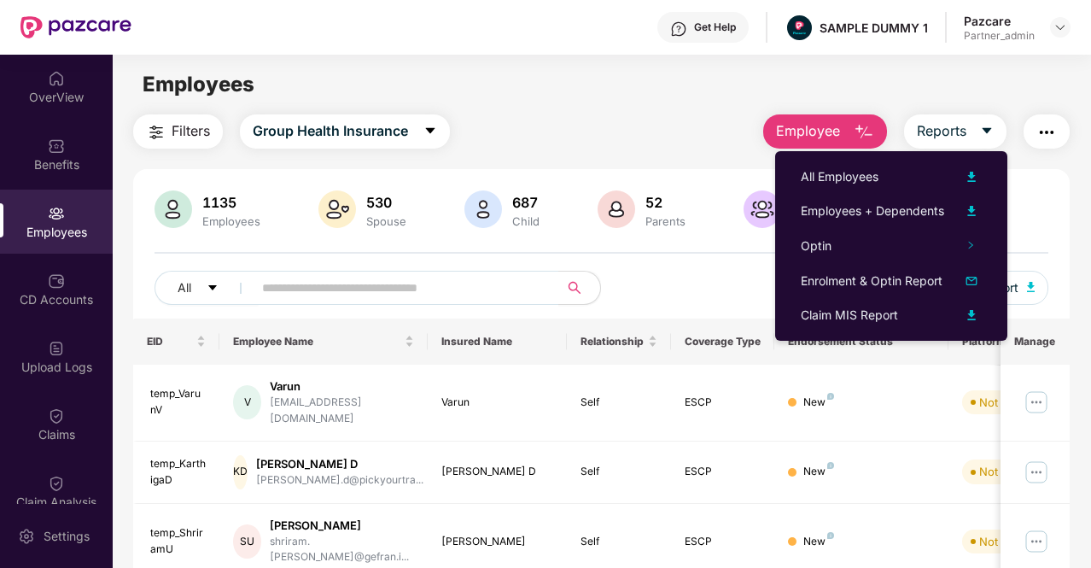
click at [1049, 129] on img "button" at bounding box center [1047, 132] width 20 height 20
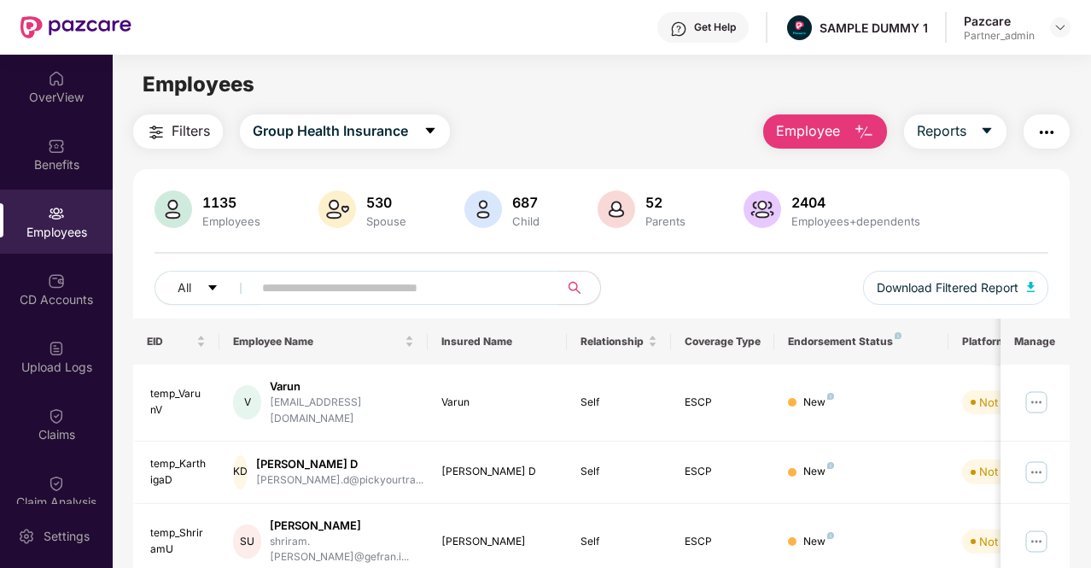
click at [600, 120] on div "Filters Group Health Insurance Employee Reports" at bounding box center [601, 131] width 937 height 34
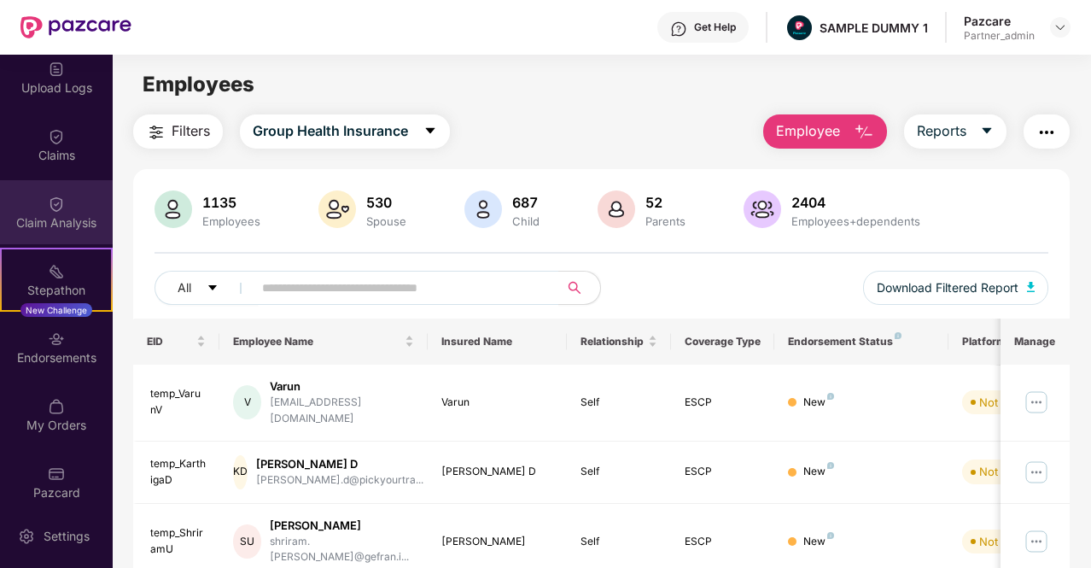
scroll to position [293, 0]
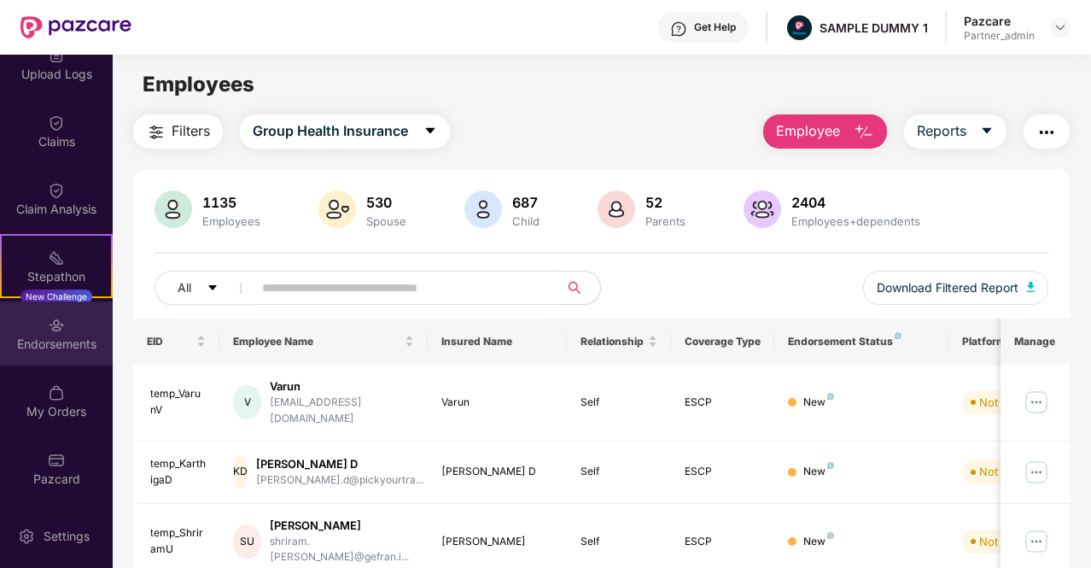
click at [69, 336] on div "Endorsements" at bounding box center [56, 344] width 113 height 17
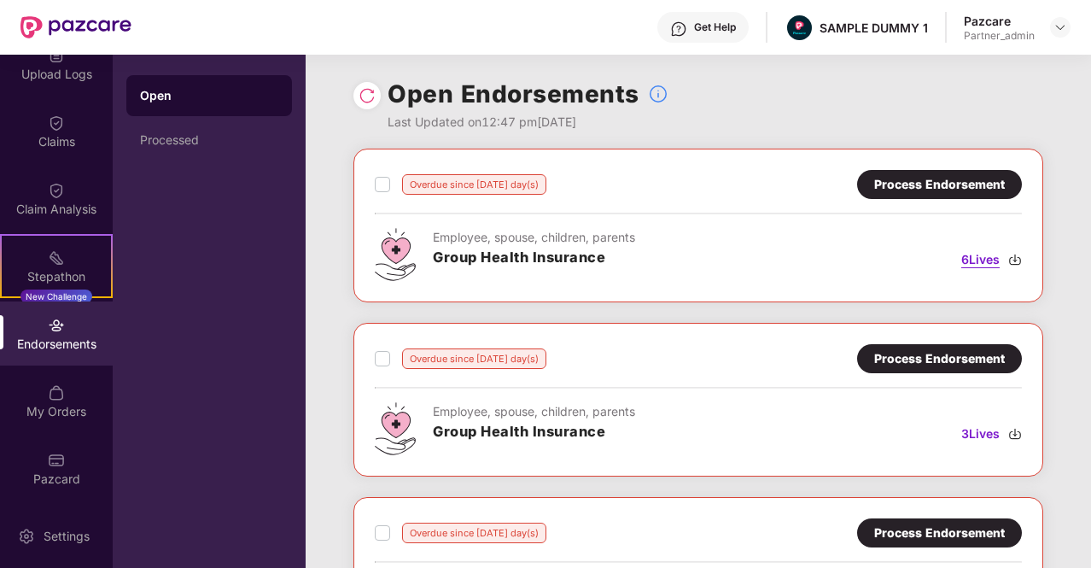
click at [985, 264] on span "6 Lives" at bounding box center [980, 259] width 38 height 19
click at [985, 267] on span "6 Lives" at bounding box center [980, 259] width 38 height 19
click at [1014, 259] on img at bounding box center [1015, 260] width 14 height 14
click at [180, 120] on div "Processed" at bounding box center [209, 140] width 166 height 41
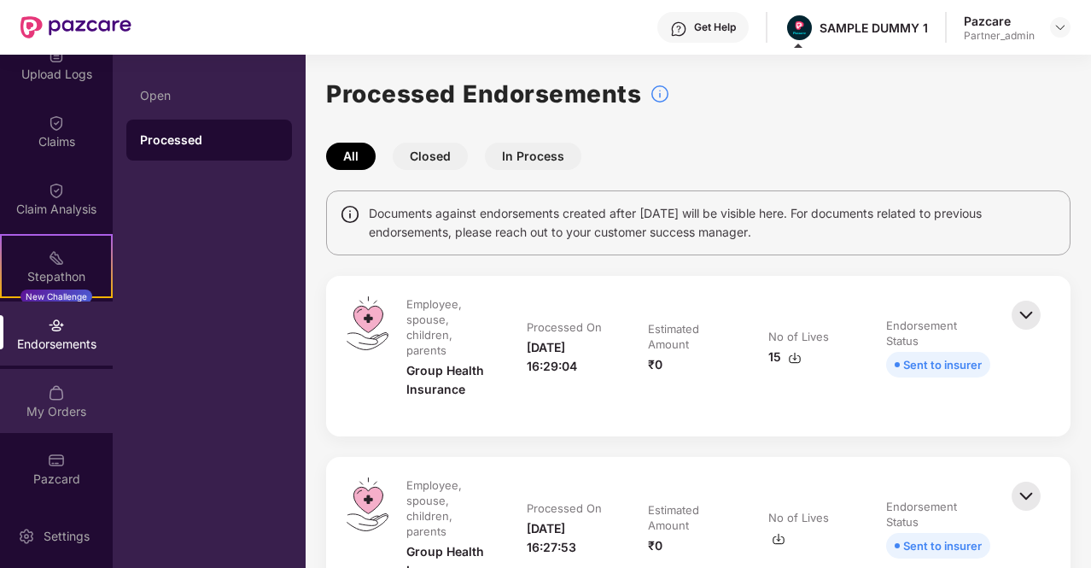
click at [84, 394] on div "My Orders" at bounding box center [56, 401] width 113 height 64
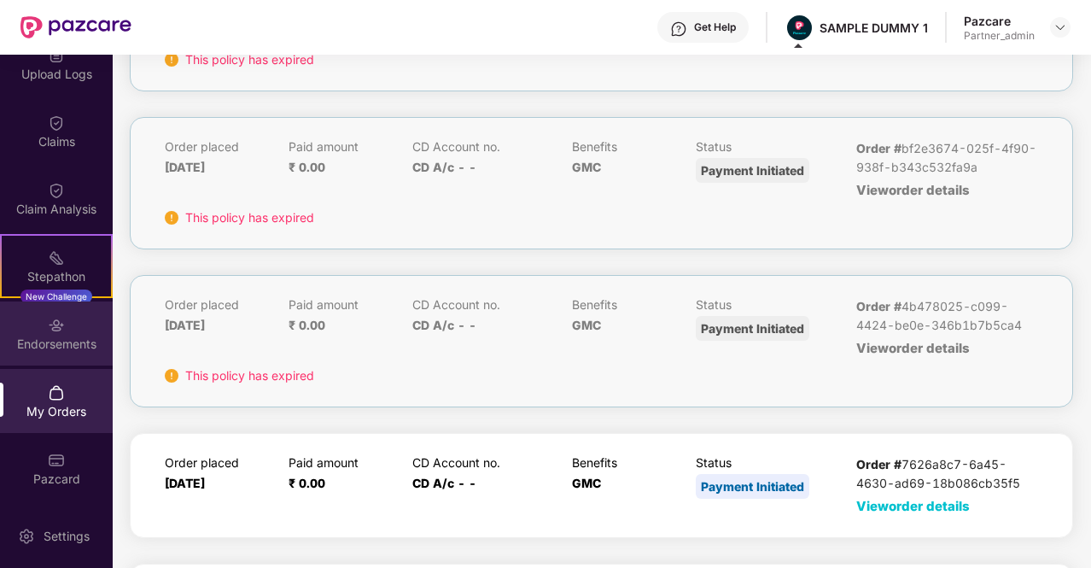
scroll to position [561, 0]
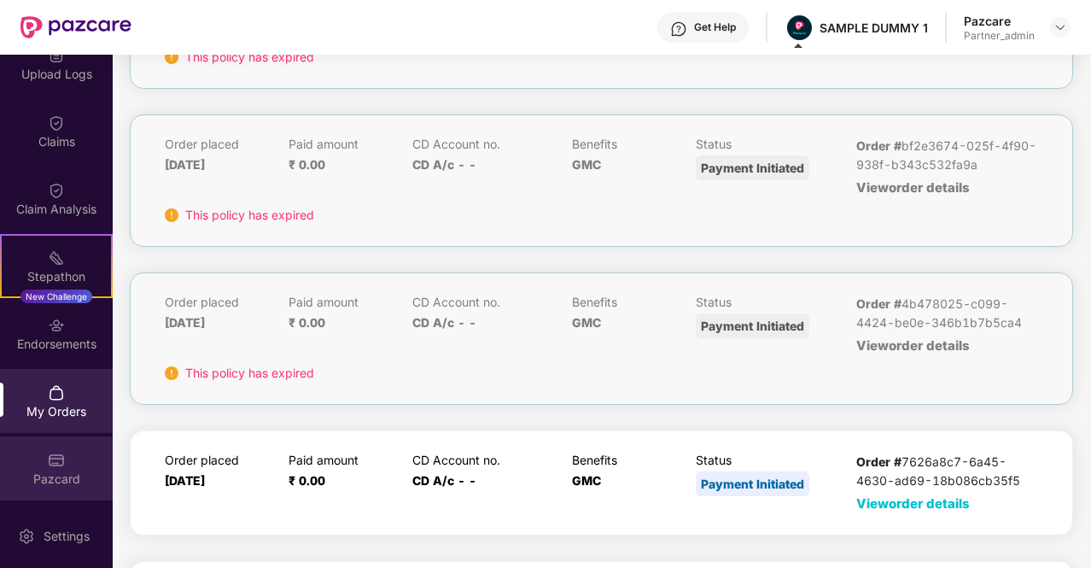
click at [61, 465] on img at bounding box center [56, 460] width 17 height 17
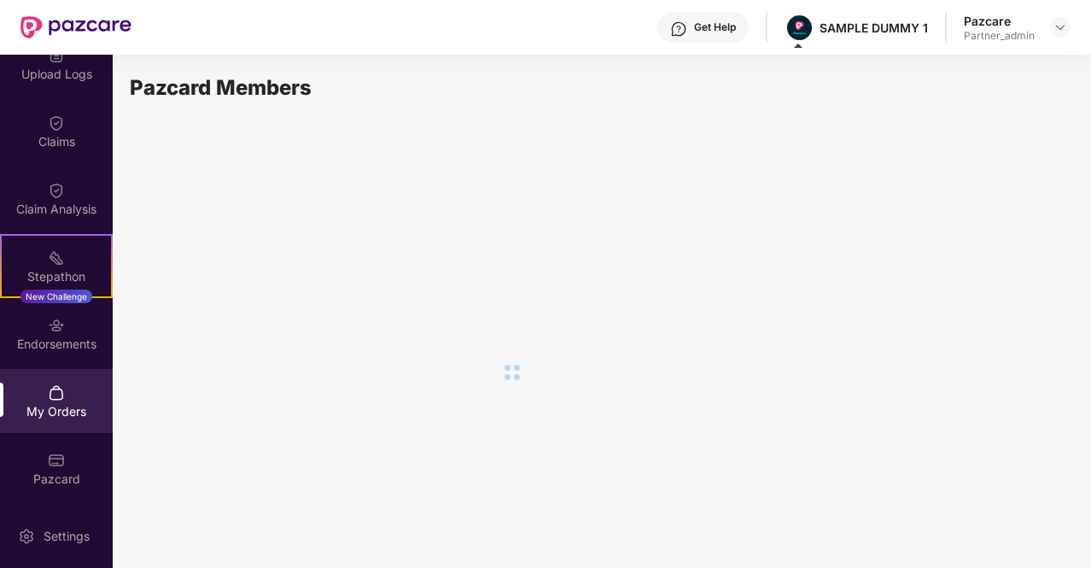
scroll to position [0, 0]
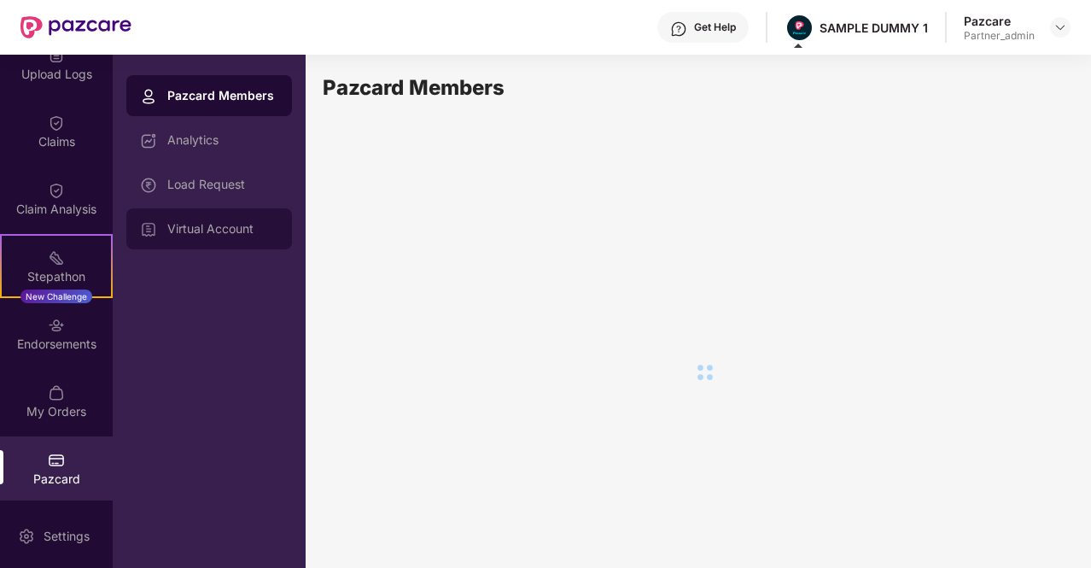
click at [218, 234] on div "Virtual Account" at bounding box center [222, 229] width 111 height 14
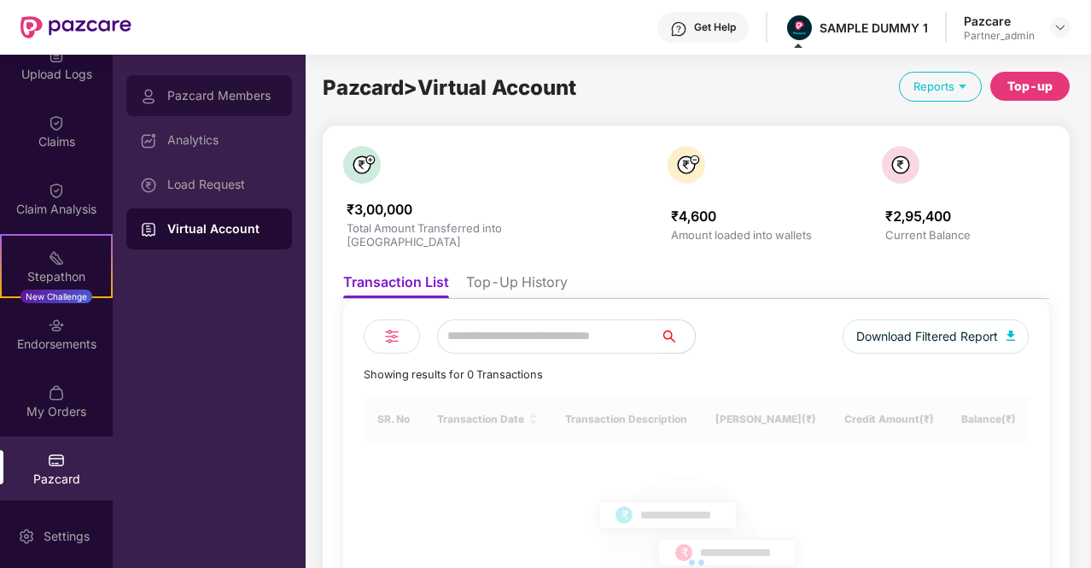
click at [209, 100] on div "Pazcard Members" at bounding box center [222, 96] width 111 height 14
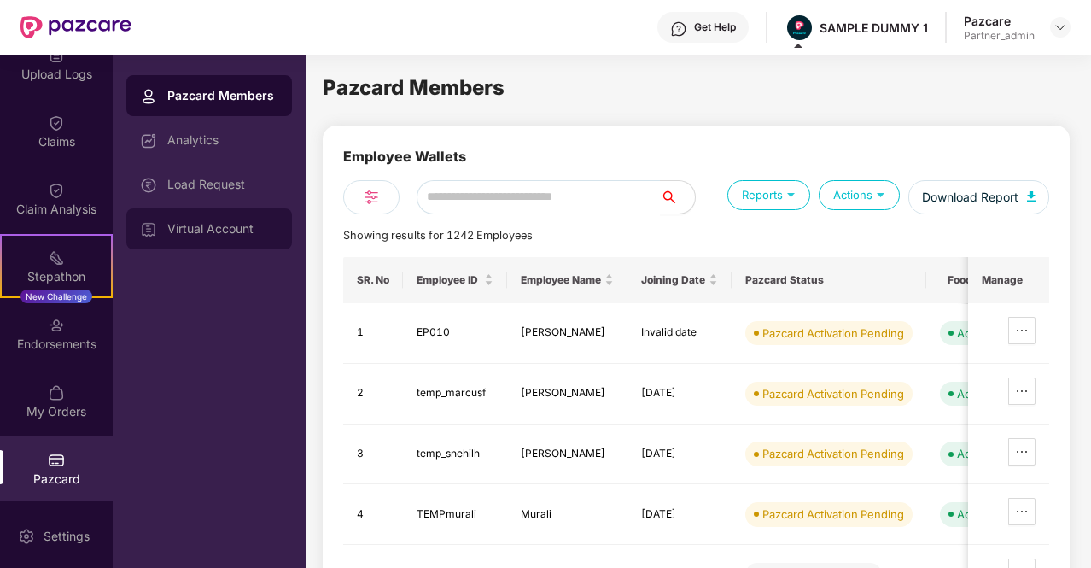
click at [206, 230] on div "Virtual Account" at bounding box center [222, 229] width 111 height 14
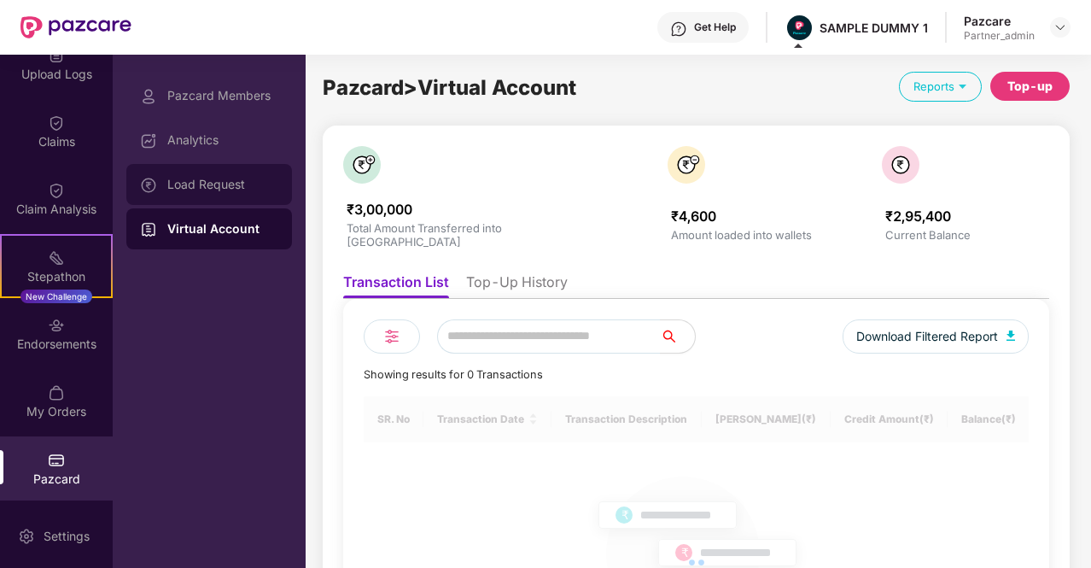
click at [227, 178] on div "Load Request" at bounding box center [222, 185] width 111 height 14
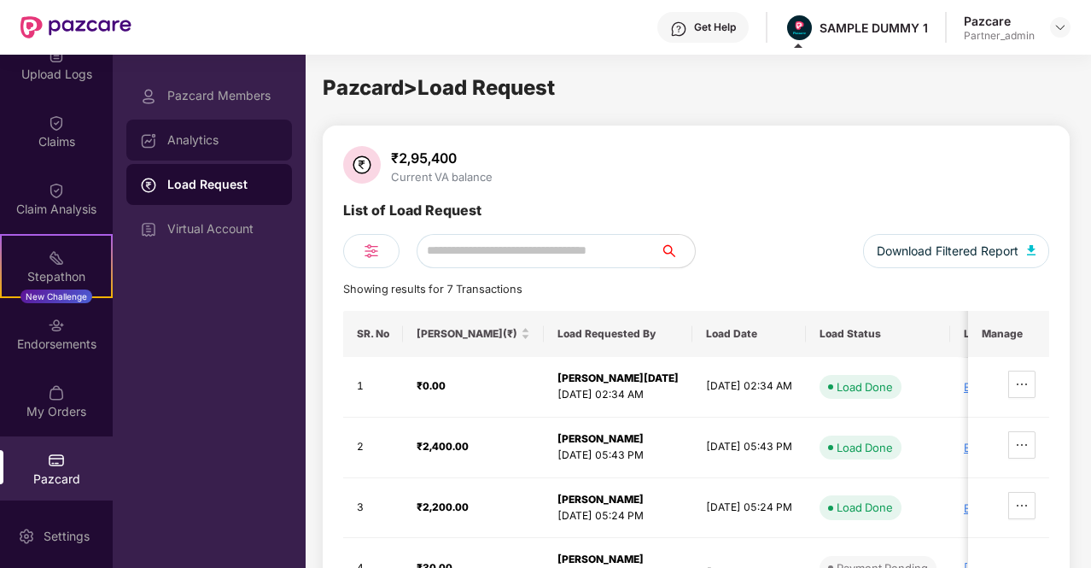
click at [203, 131] on div "Analytics" at bounding box center [209, 140] width 166 height 41
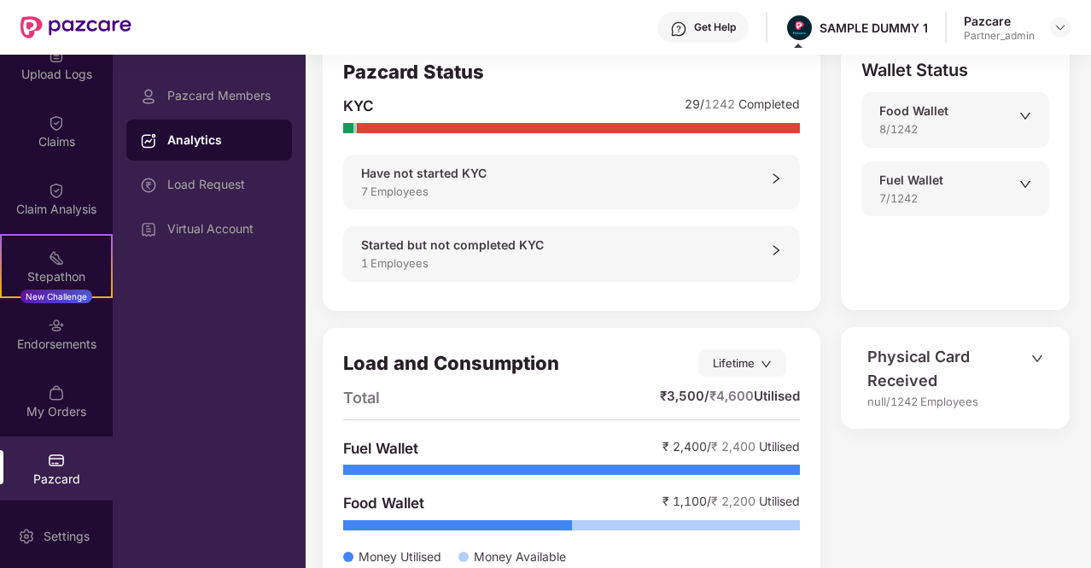
scroll to position [125, 0]
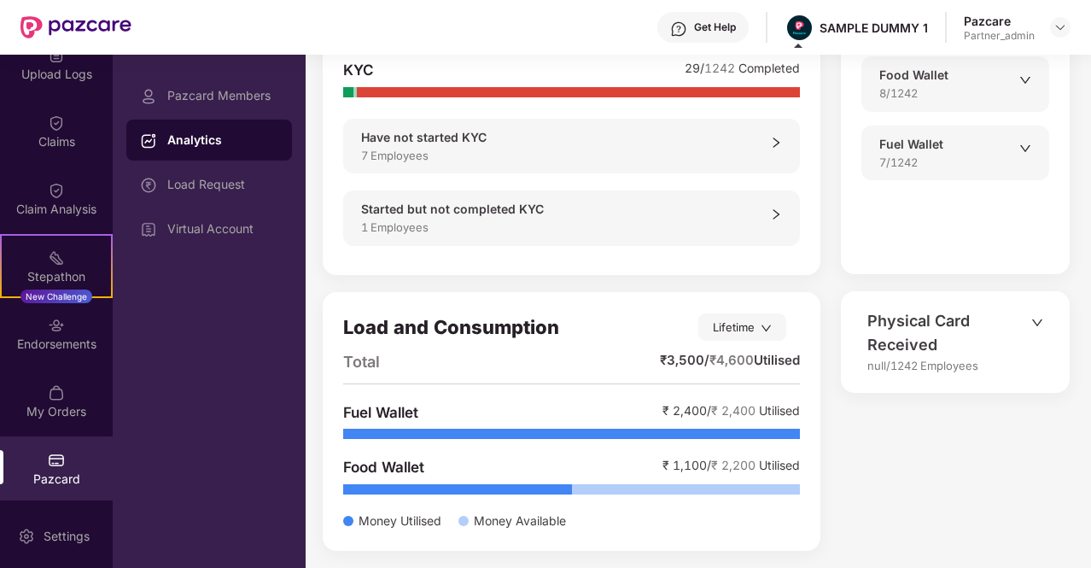
click at [1037, 325] on icon "down" at bounding box center [1037, 323] width 12 height 12
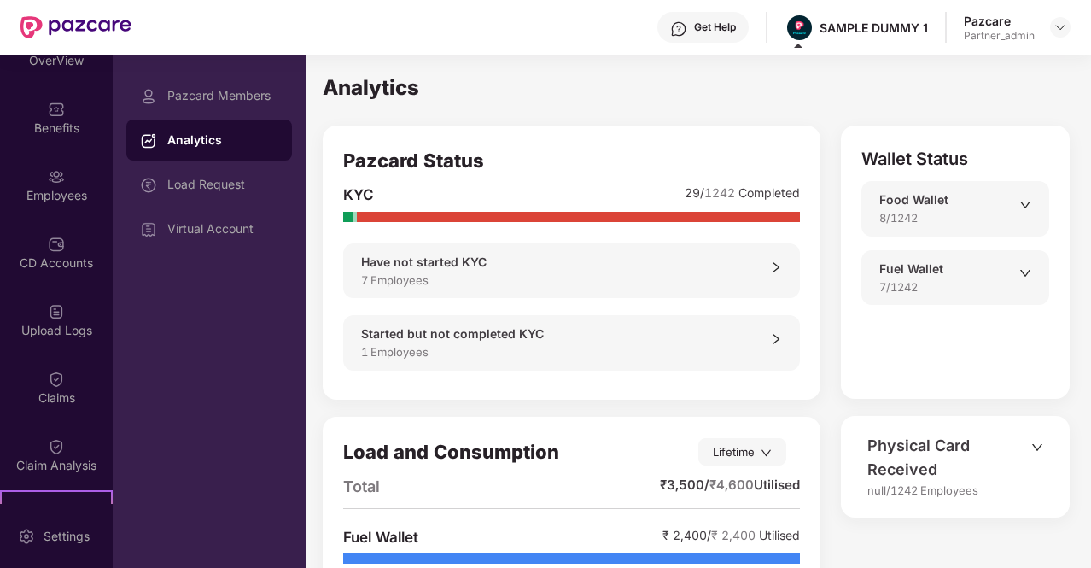
scroll to position [0, 0]
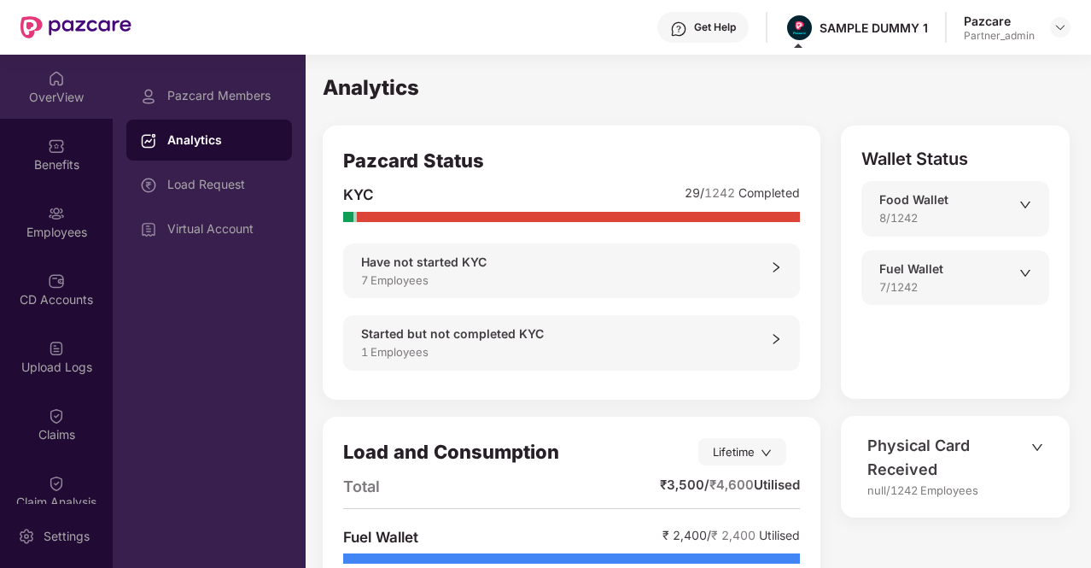
click at [67, 85] on div "OverView" at bounding box center [56, 87] width 113 height 64
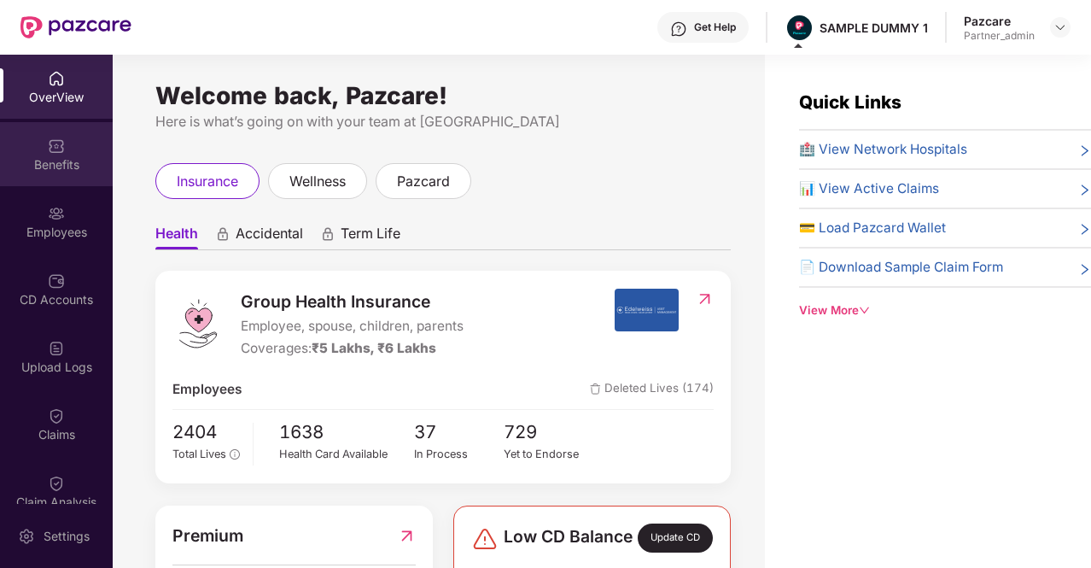
click at [67, 153] on div "Benefits" at bounding box center [56, 154] width 113 height 64
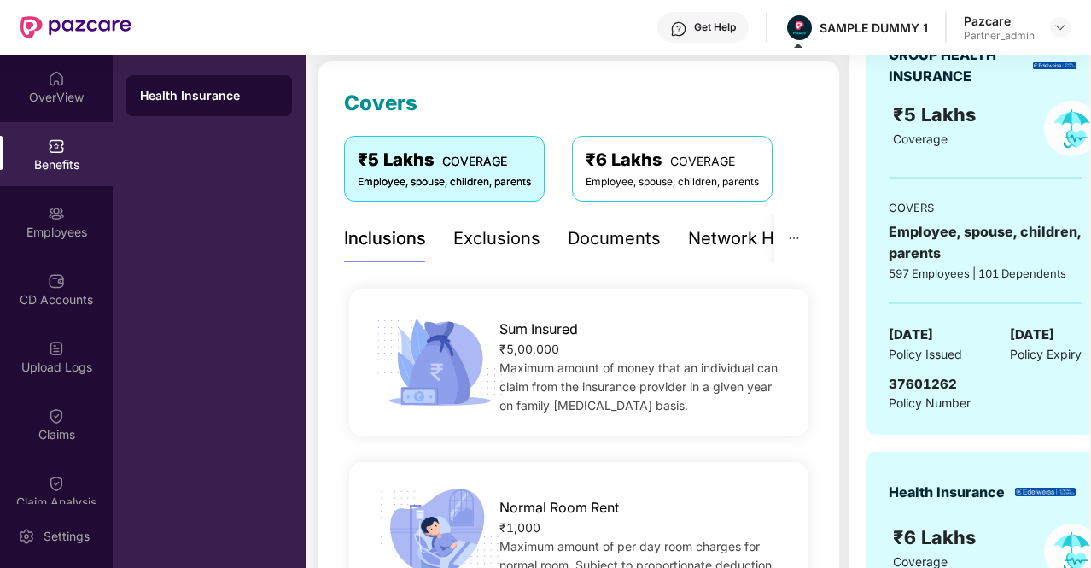
scroll to position [265, 0]
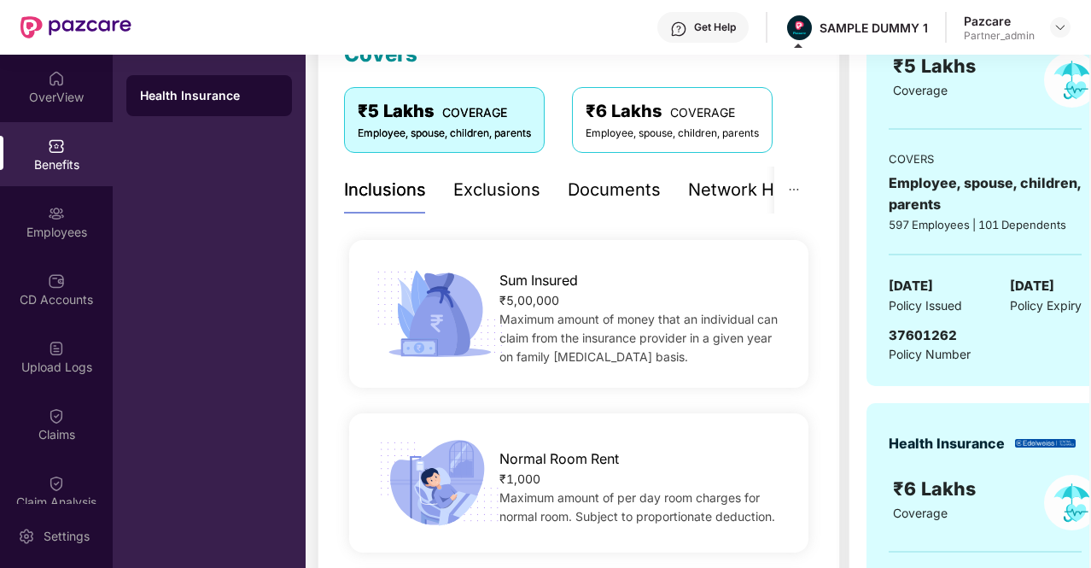
click at [465, 196] on div "Exclusions" at bounding box center [496, 190] width 87 height 26
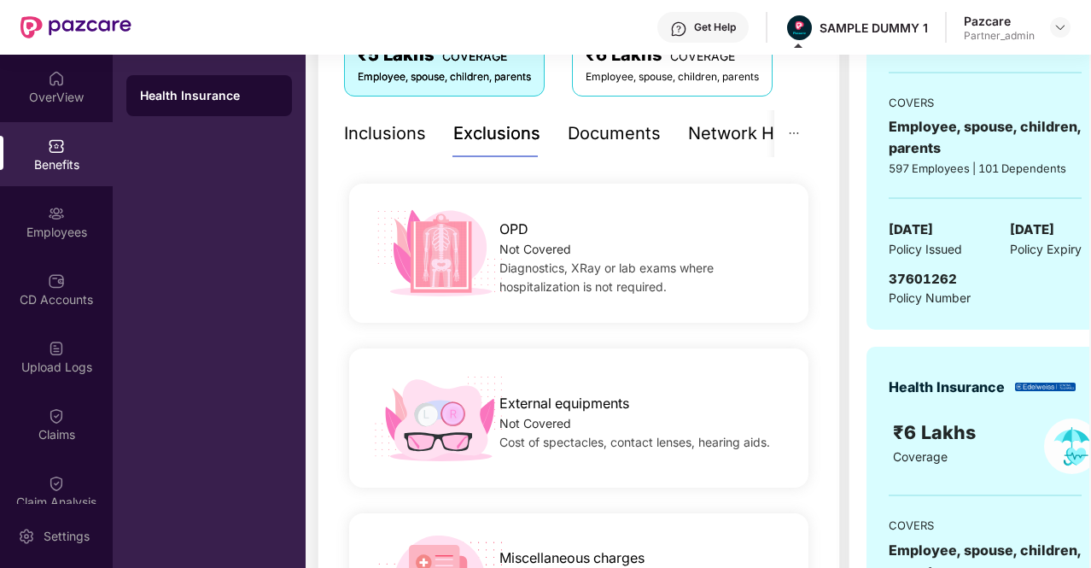
scroll to position [247, 0]
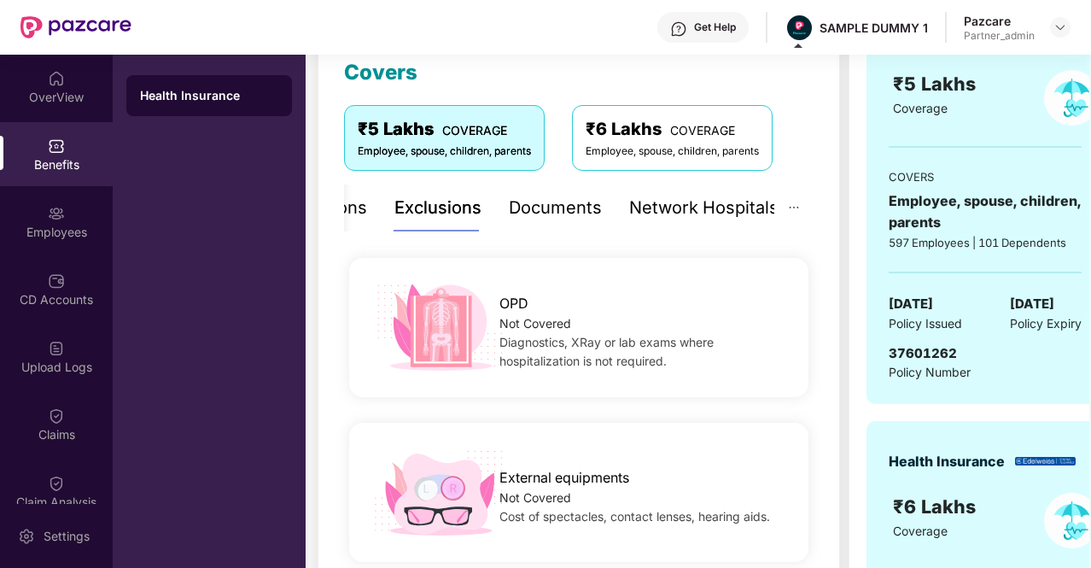
click at [717, 216] on div "Network Hospitals" at bounding box center [703, 208] width 149 height 26
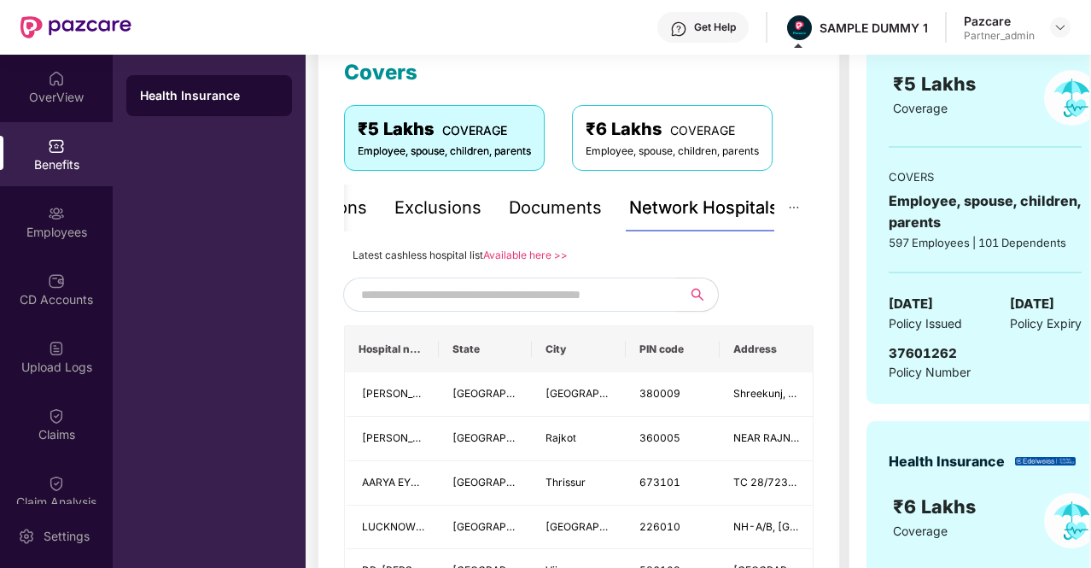
click at [438, 297] on input "text" at bounding box center [507, 295] width 292 height 26
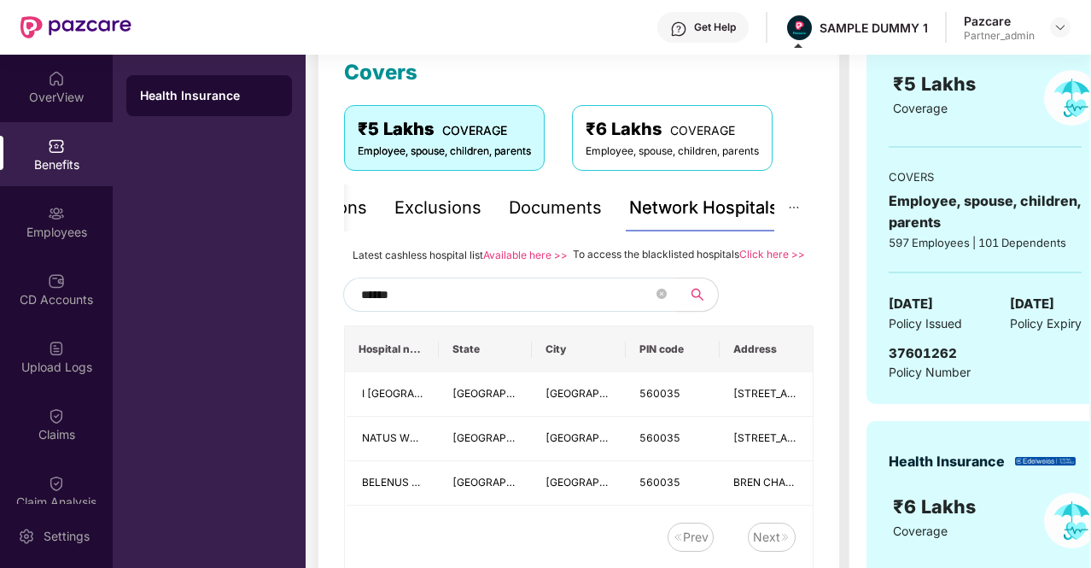
type input "******"
click at [558, 201] on div "Documents" at bounding box center [555, 208] width 93 height 26
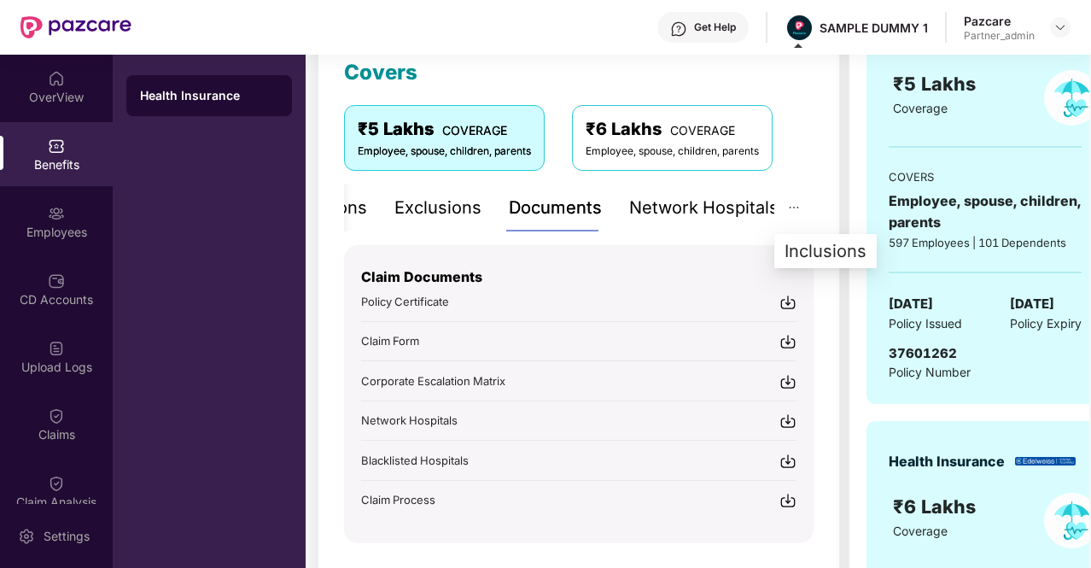
click at [798, 203] on icon "ellipsis" at bounding box center [794, 208] width 12 height 12
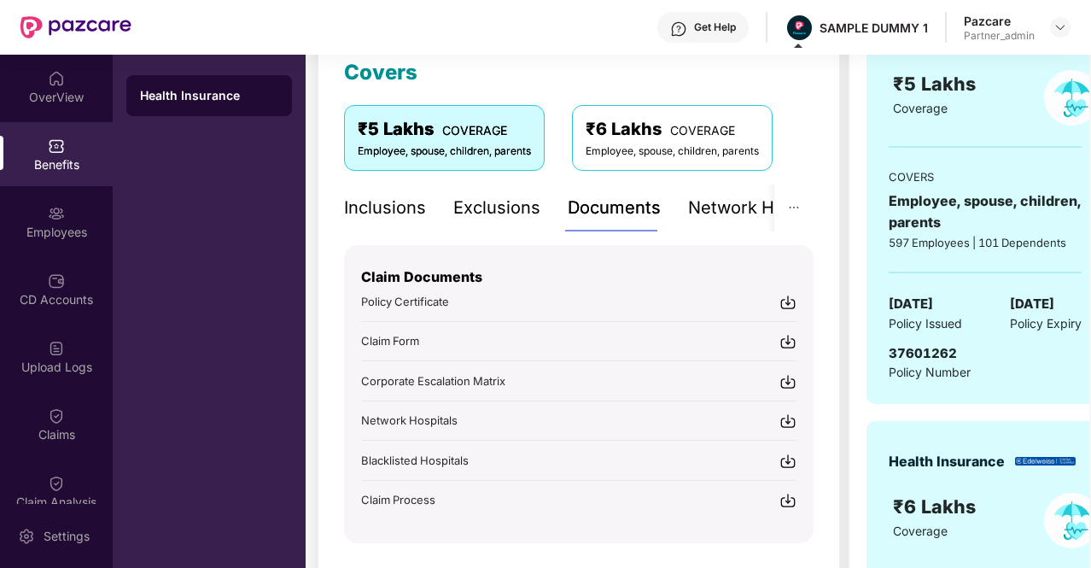
click at [728, 125] on span "COVERAGE" at bounding box center [702, 130] width 65 height 15
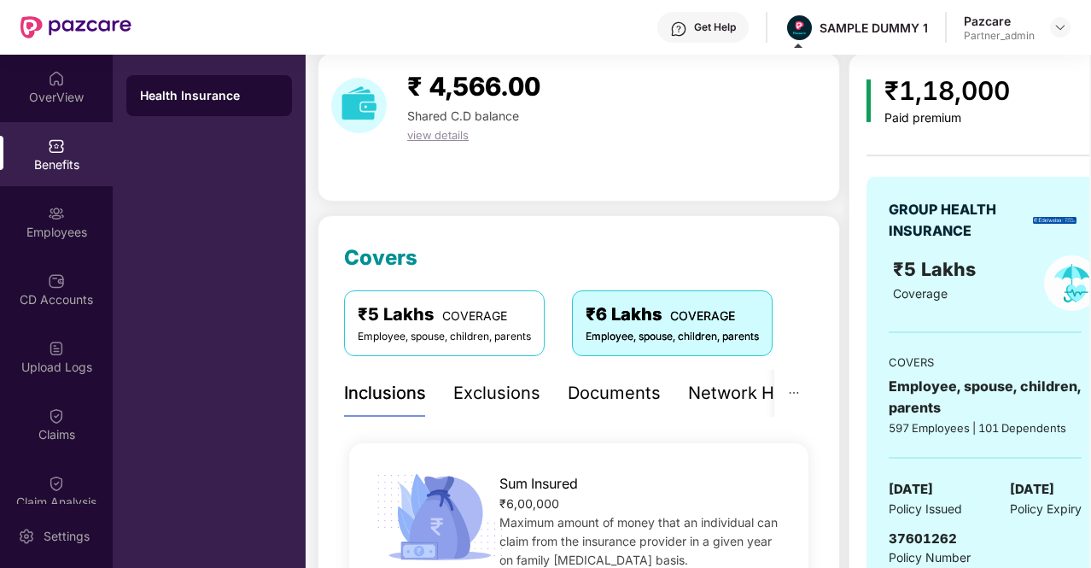
scroll to position [0, 0]
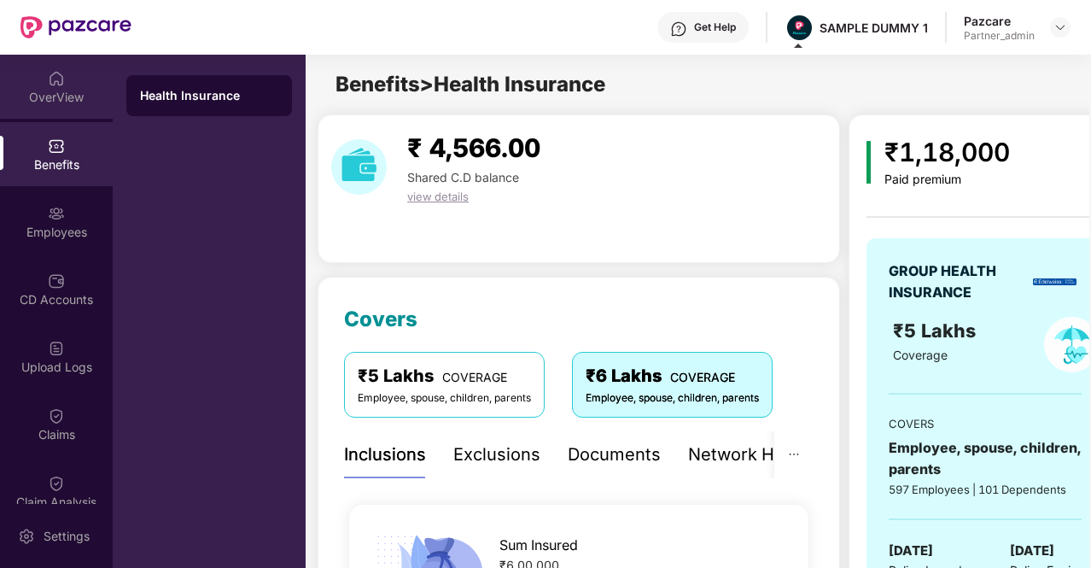
click at [32, 87] on div "OverView" at bounding box center [56, 87] width 113 height 64
